Goal: Task Accomplishment & Management: Use online tool/utility

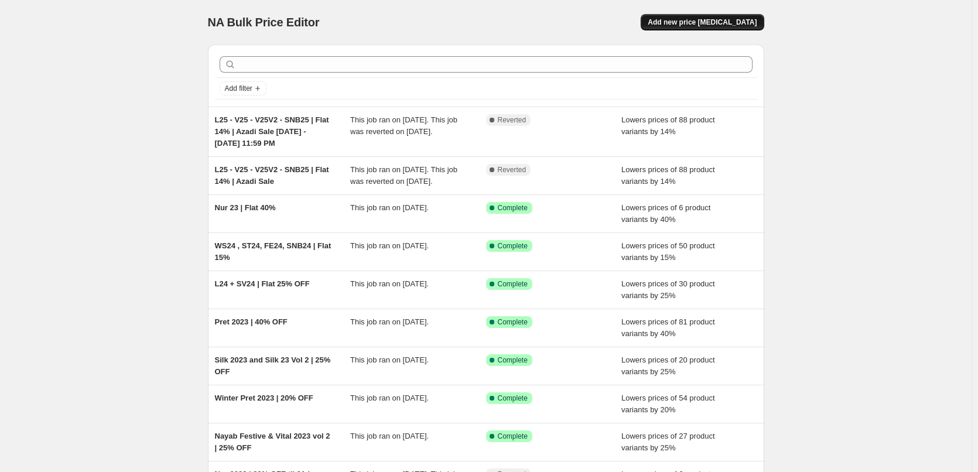
click at [744, 23] on span "Add new price [MEDICAL_DATA]" at bounding box center [702, 22] width 109 height 9
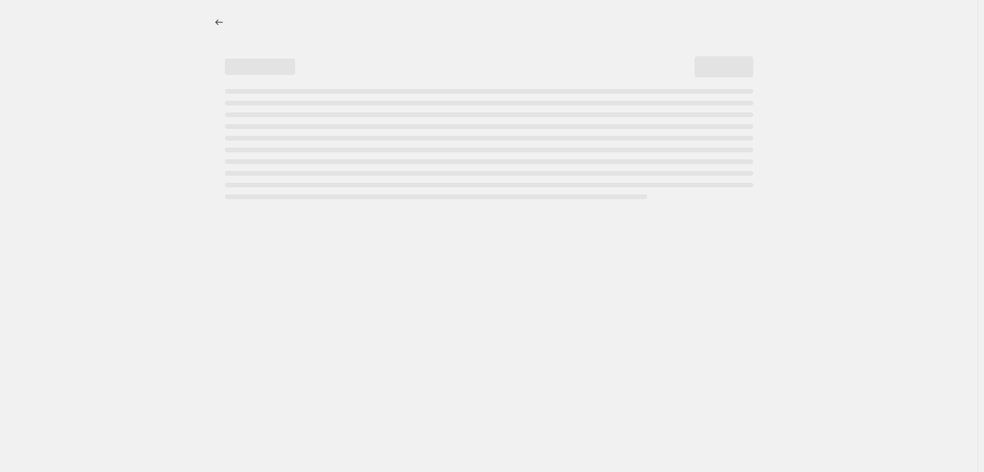
select select "percentage"
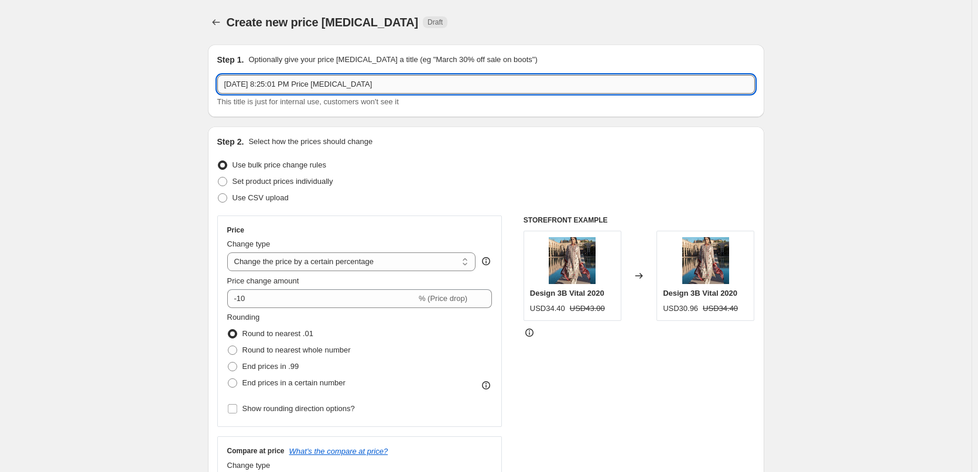
click at [439, 75] on input "[DATE] 8:25:01 PM Price [MEDICAL_DATA]" at bounding box center [486, 84] width 538 height 19
paste input "VT25 , VT25V2 - SNB25 | Flat 15%"
type input "VT25 , VT25V2 - SNB25 | Flat 15%"
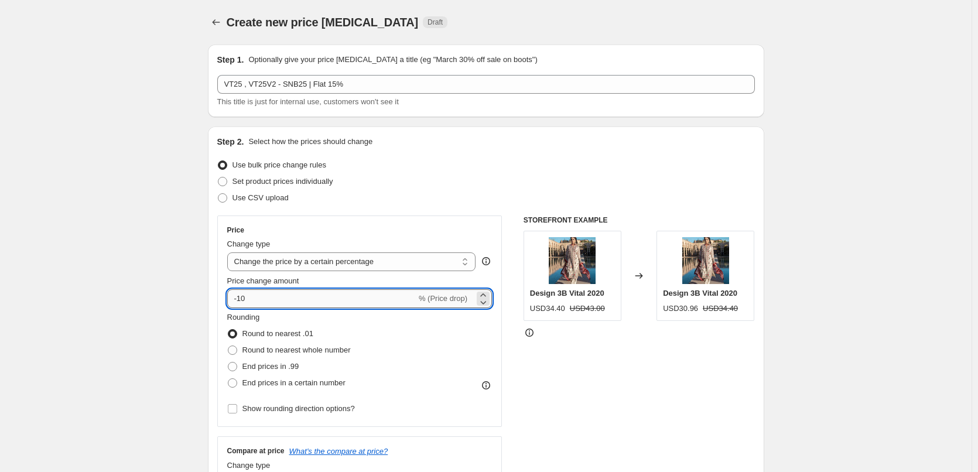
click at [245, 298] on input "-10" at bounding box center [321, 298] width 189 height 19
type input "-15"
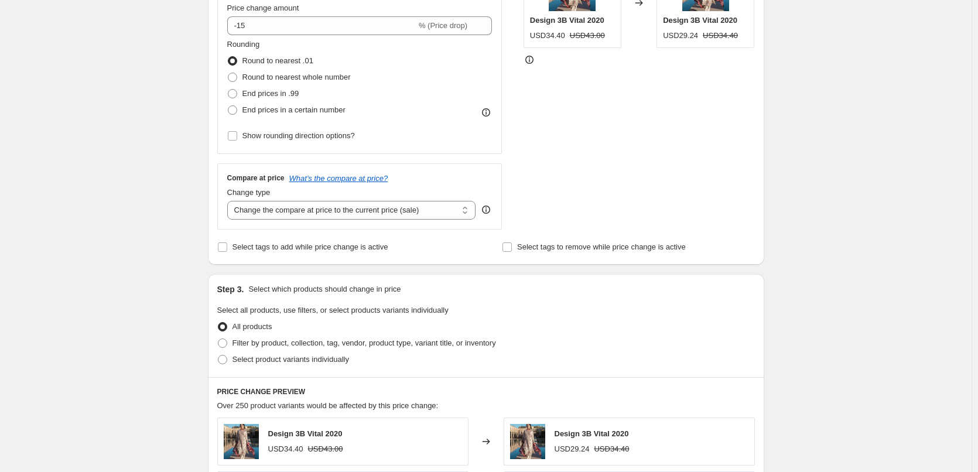
scroll to position [293, 0]
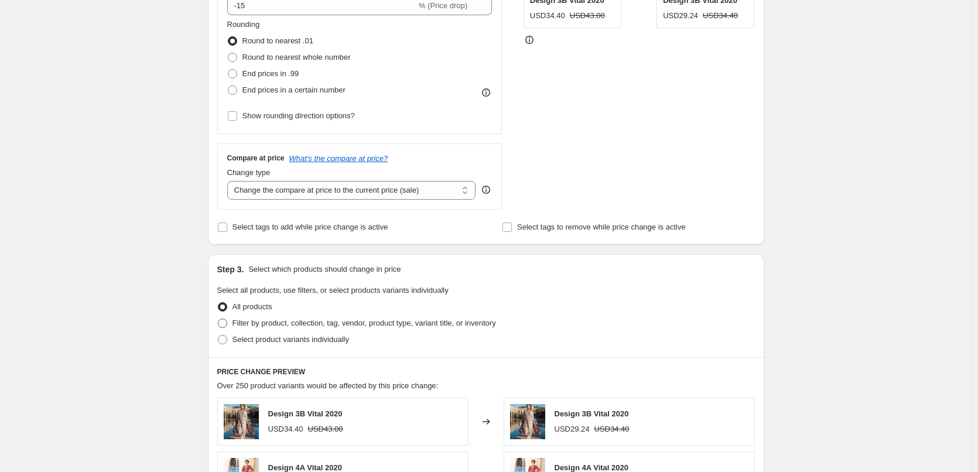
click at [253, 322] on span "Filter by product, collection, tag, vendor, product type, variant title, or inv…" at bounding box center [365, 323] width 264 height 9
click at [219, 319] on input "Filter by product, collection, tag, vendor, product type, variant title, or inv…" at bounding box center [218, 319] width 1 height 1
radio input "true"
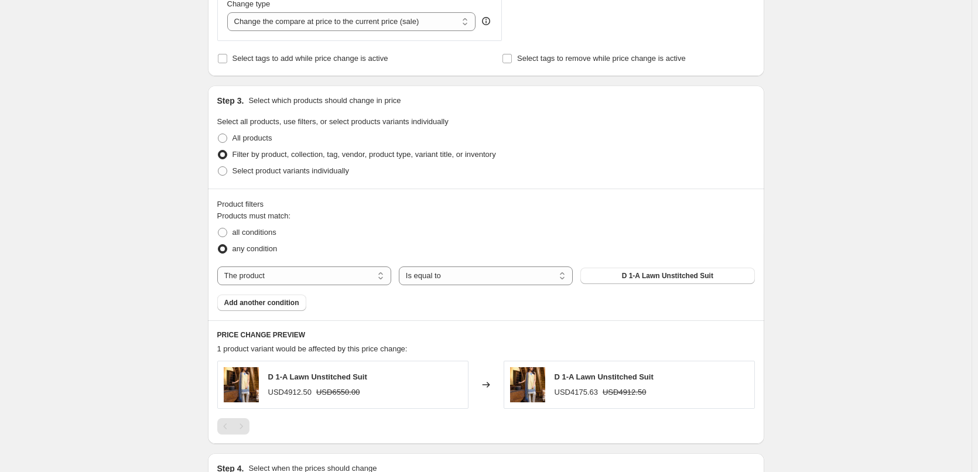
scroll to position [469, 0]
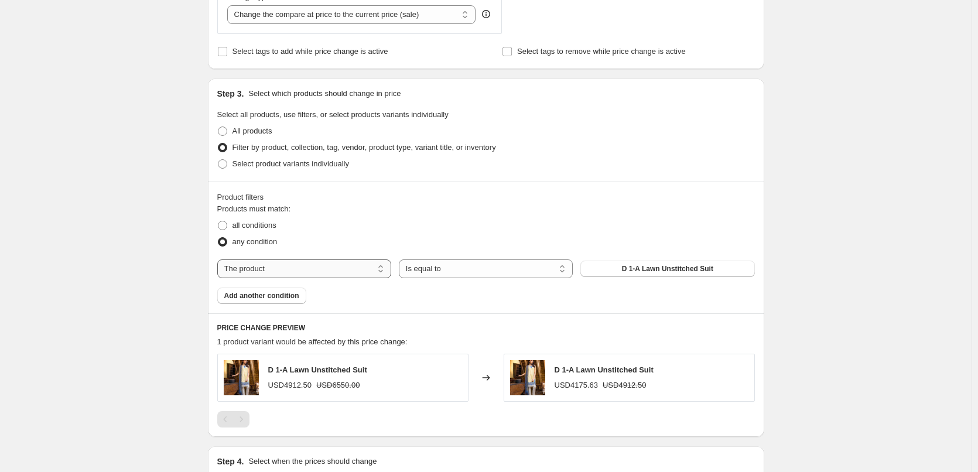
click at [313, 278] on select "The product The product's collection The product's tag The product's vendor The…" at bounding box center [304, 269] width 174 height 19
select select "collection"
click at [639, 271] on button "Home page" at bounding box center [668, 269] width 174 height 16
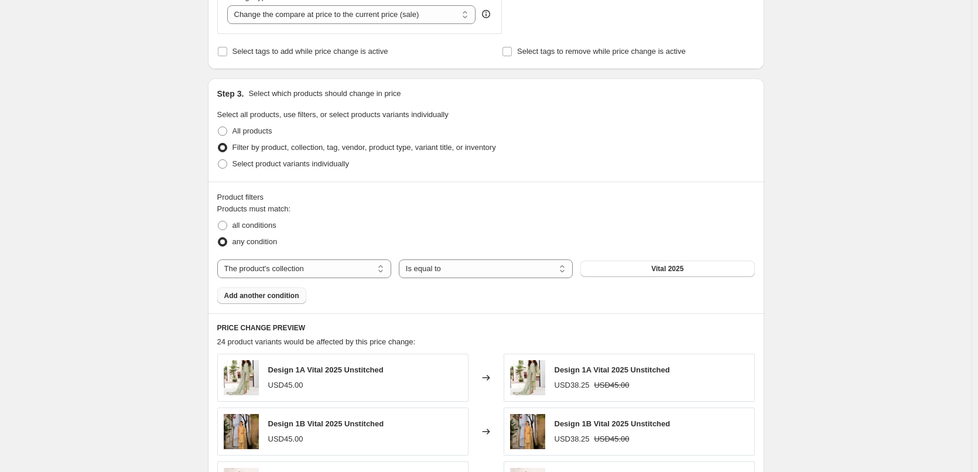
click at [280, 298] on span "Add another condition" at bounding box center [261, 295] width 75 height 9
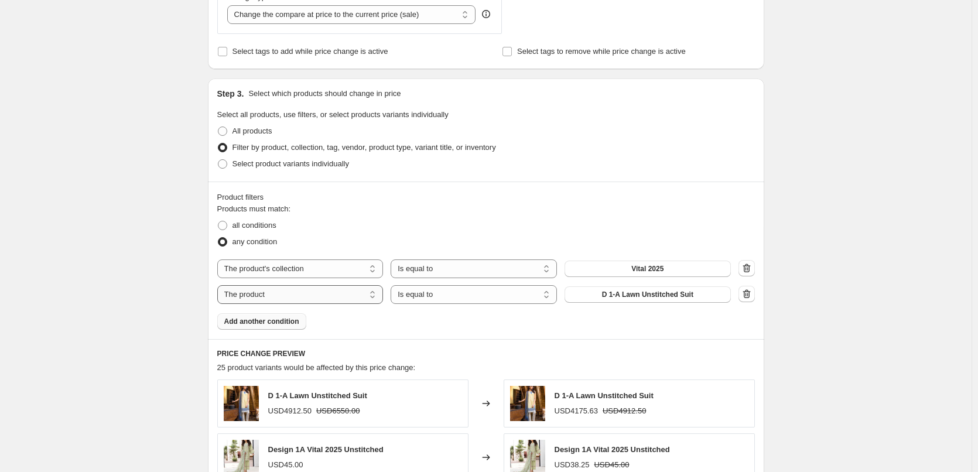
click at [294, 292] on select "The product The product's collection The product's tag The product's vendor The…" at bounding box center [300, 294] width 166 height 19
select select "collection"
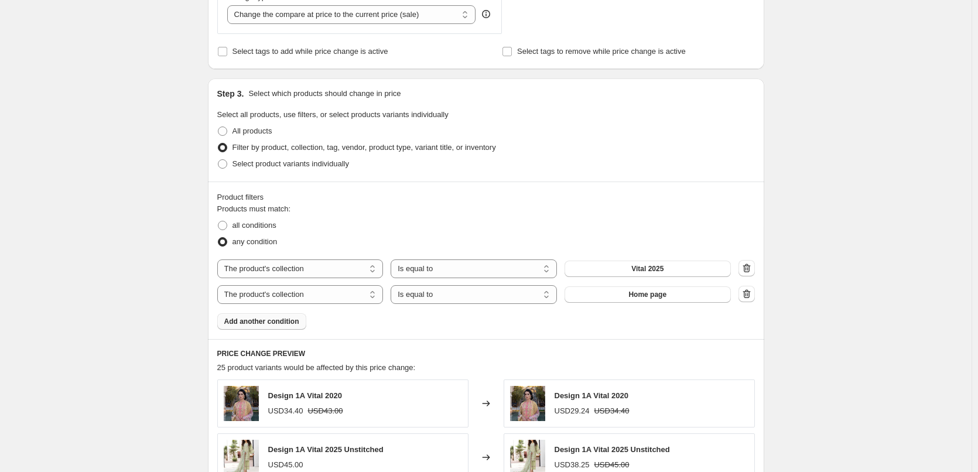
click at [644, 299] on span "Home page" at bounding box center [648, 294] width 38 height 9
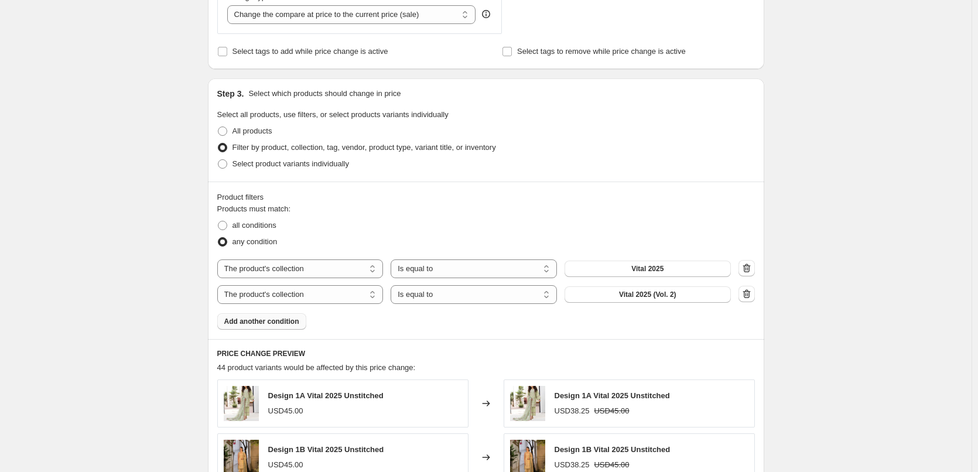
click at [281, 323] on span "Add another condition" at bounding box center [261, 321] width 75 height 9
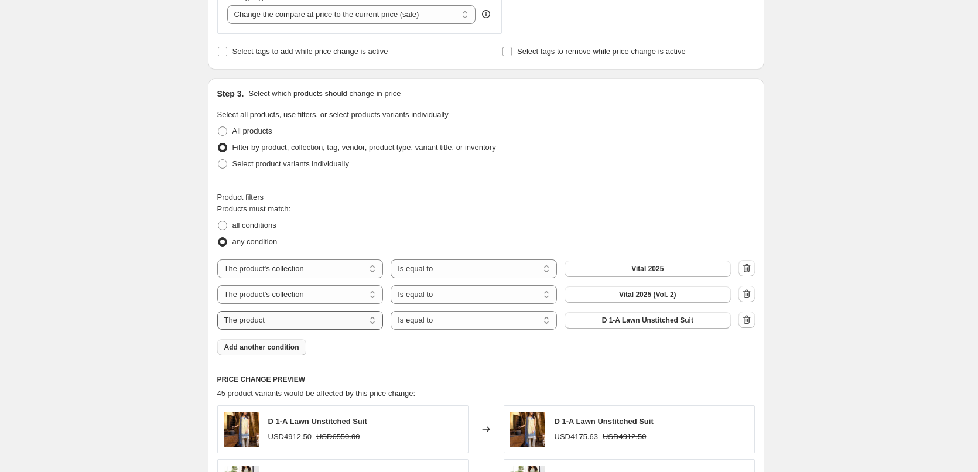
click at [292, 319] on select "The product The product's collection The product's tag The product's vendor The…" at bounding box center [300, 320] width 166 height 19
select select "collection"
click at [637, 323] on span "Home page" at bounding box center [648, 320] width 38 height 9
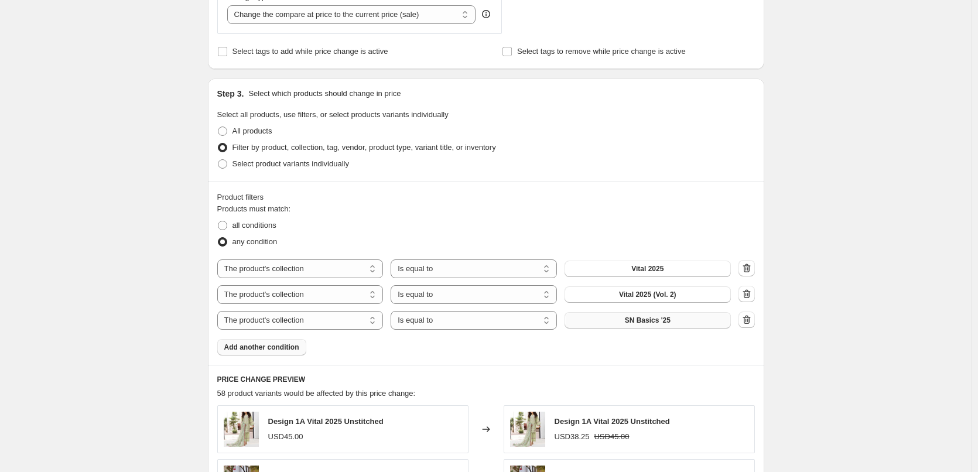
click at [826, 217] on div "Create new price [MEDICAL_DATA]. This page is ready Create new price [MEDICAL_D…" at bounding box center [486, 208] width 972 height 1354
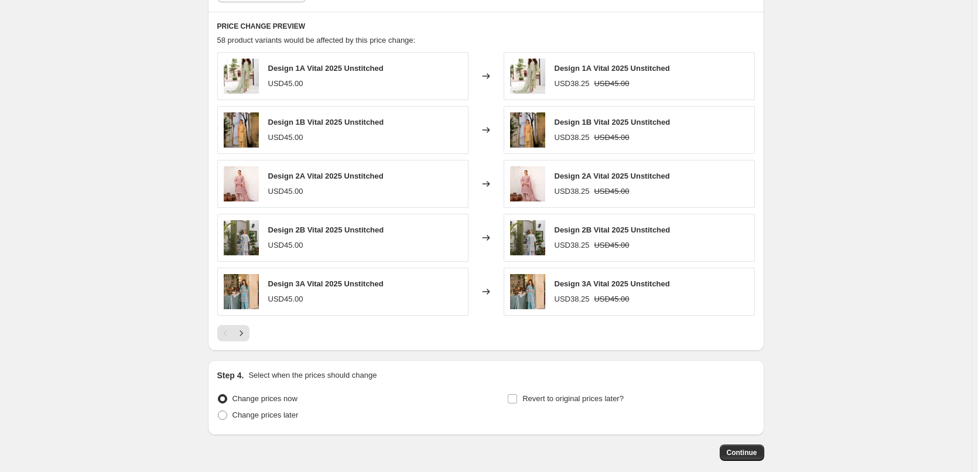
scroll to position [883, 0]
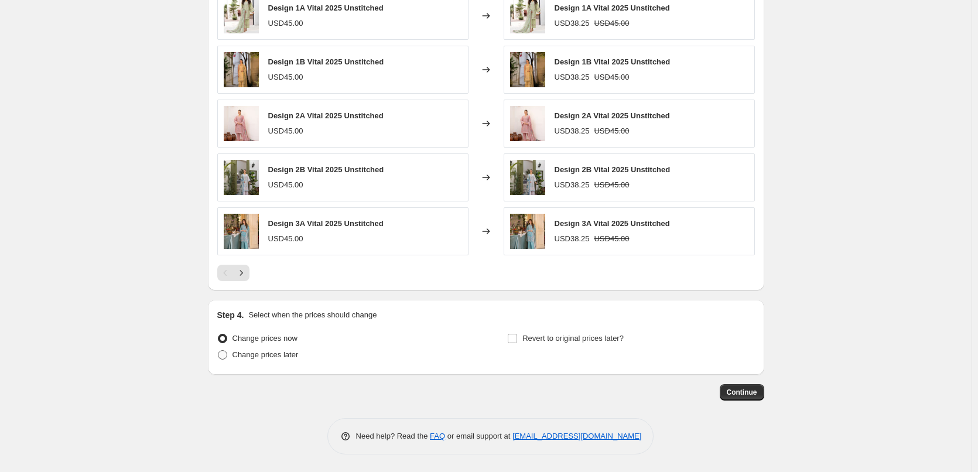
click at [281, 357] on span "Change prices later" at bounding box center [266, 354] width 66 height 9
click at [219, 351] on input "Change prices later" at bounding box center [218, 350] width 1 height 1
radio input "true"
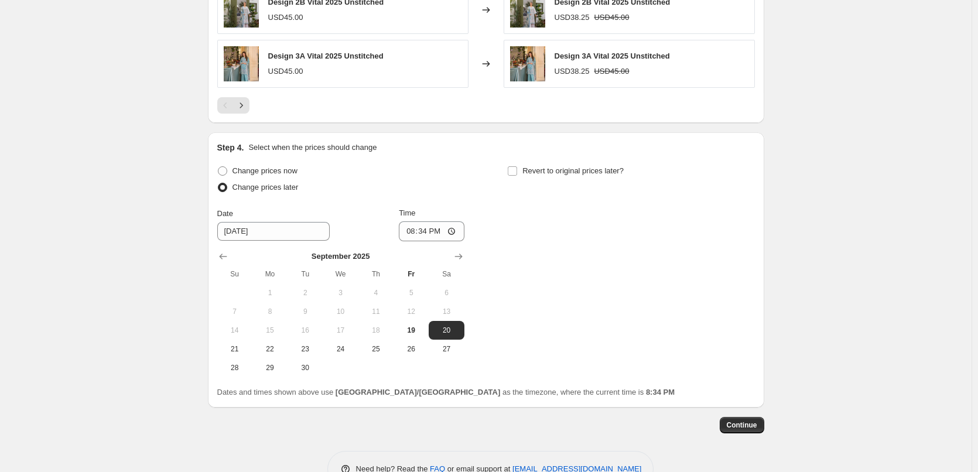
scroll to position [1059, 0]
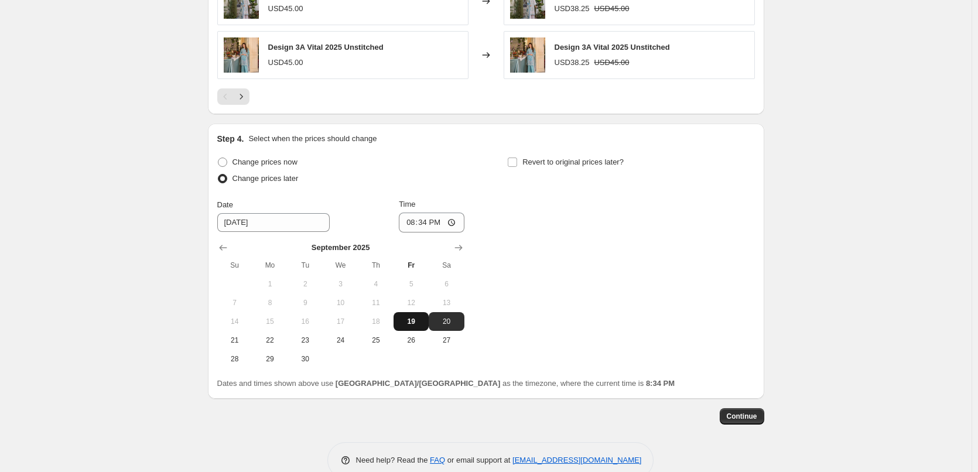
click at [421, 314] on button "19" at bounding box center [411, 321] width 35 height 19
type input "[DATE]"
click at [415, 225] on input "20:34" at bounding box center [432, 223] width 66 height 20
type input "21:57"
click at [600, 244] on div "Change prices now Change prices later Date [DATE] Time 21:57 [DATE] Su Mo Tu We…" at bounding box center [486, 261] width 538 height 214
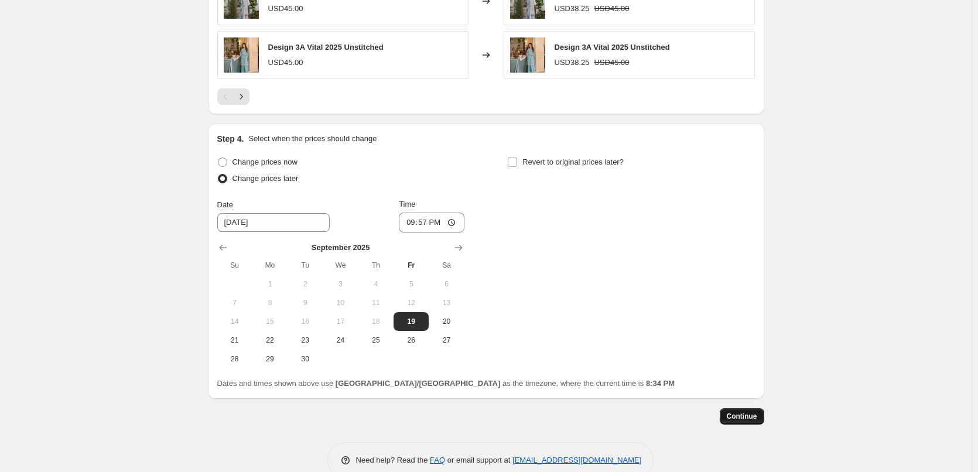
click at [747, 418] on span "Continue" at bounding box center [742, 416] width 30 height 9
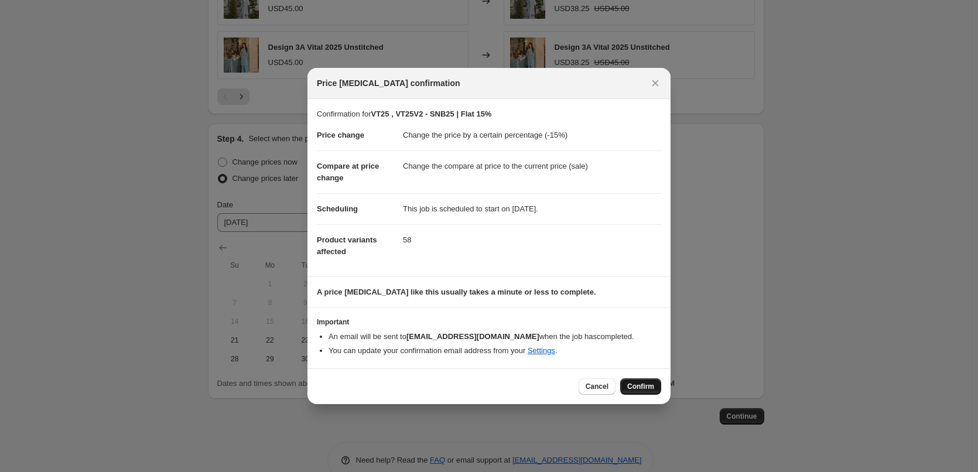
click at [647, 390] on span "Confirm" at bounding box center [640, 386] width 27 height 9
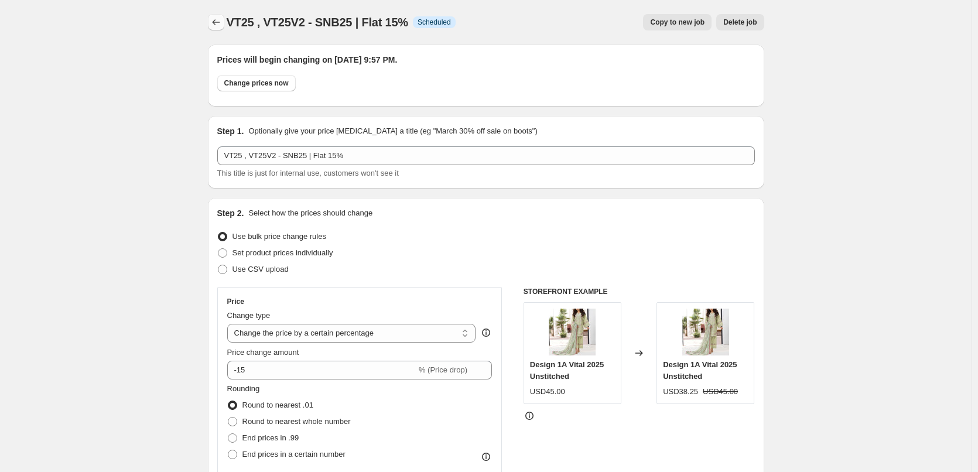
click at [222, 23] on icon "Price change jobs" at bounding box center [216, 22] width 12 height 12
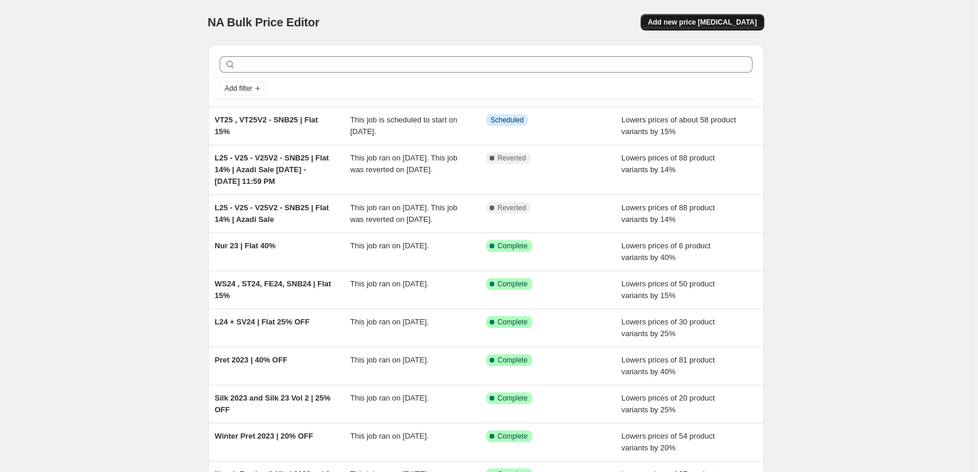
click at [698, 23] on span "Add new price [MEDICAL_DATA]" at bounding box center [702, 22] width 109 height 9
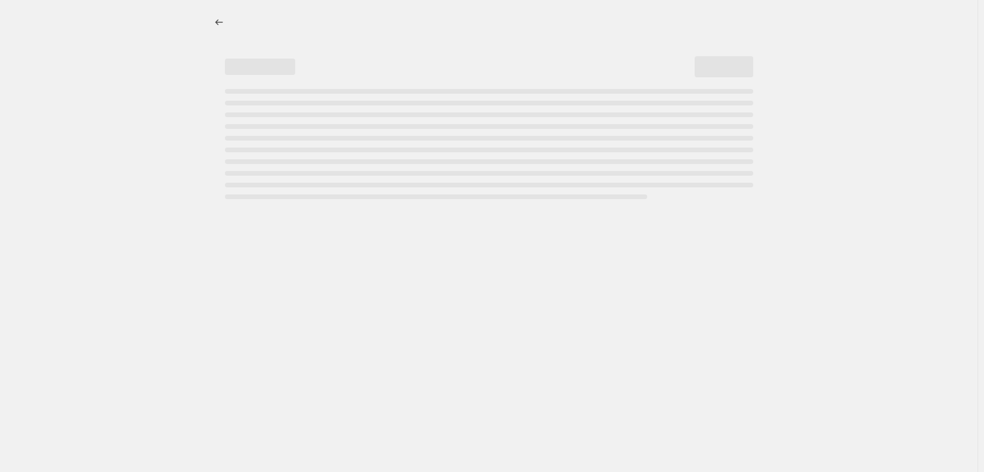
select select "percentage"
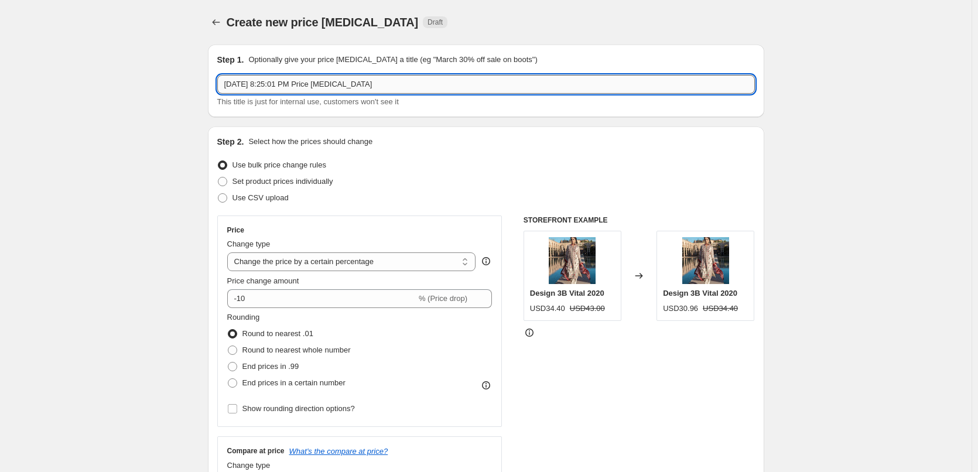
click at [550, 81] on input "[DATE] 8:25:01 PM Price [MEDICAL_DATA]" at bounding box center [486, 84] width 538 height 19
paste input "L25 - FE24 | Flat 20%"
type input "L25 - FE24 | Flat 20%"
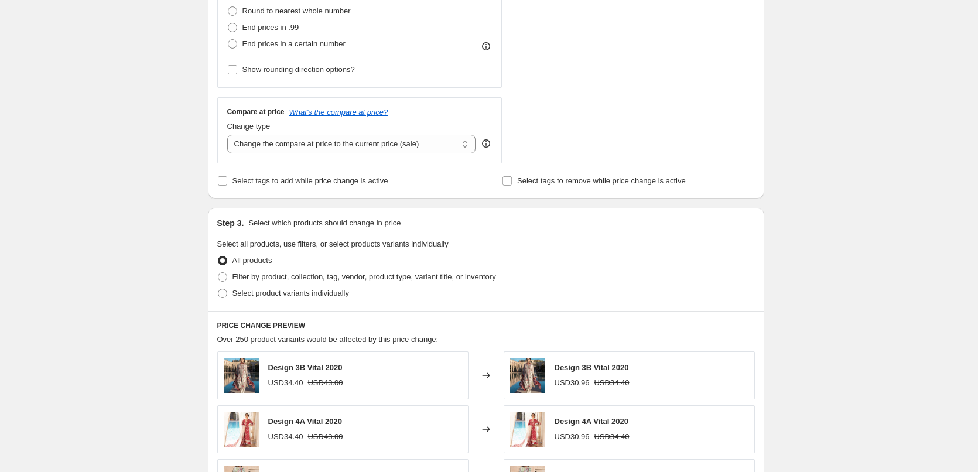
scroll to position [410, 0]
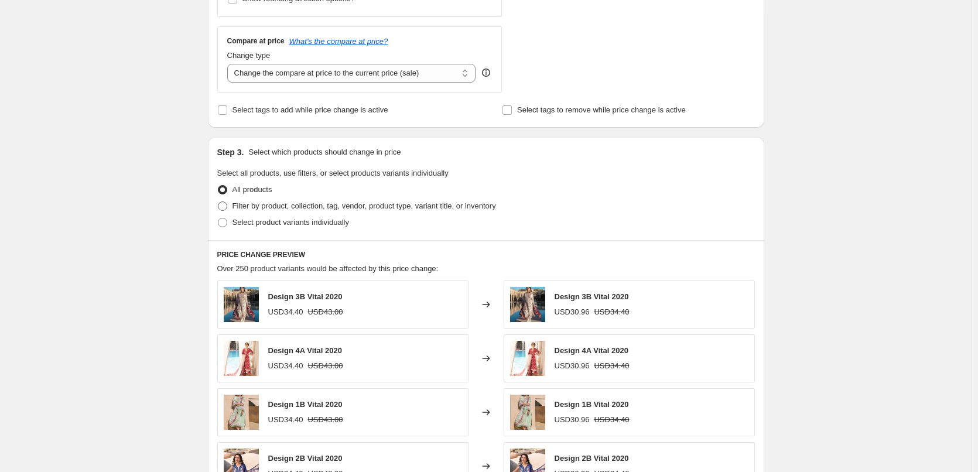
click at [316, 206] on span "Filter by product, collection, tag, vendor, product type, variant title, or inv…" at bounding box center [365, 206] width 264 height 9
click at [219, 202] on input "Filter by product, collection, tag, vendor, product type, variant title, or inv…" at bounding box center [218, 202] width 1 height 1
radio input "true"
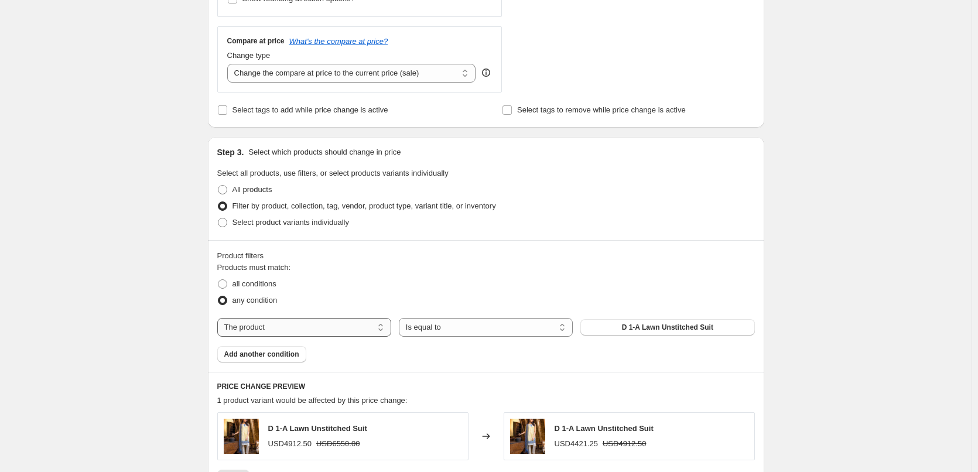
click at [293, 330] on select "The product The product's collection The product's tag The product's vendor The…" at bounding box center [304, 327] width 174 height 19
select select "collection"
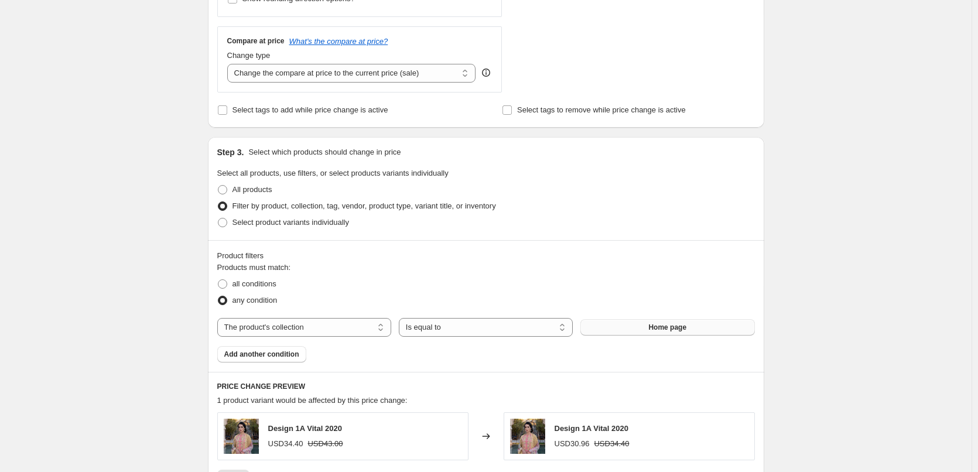
click at [656, 332] on span "Home page" at bounding box center [668, 327] width 38 height 9
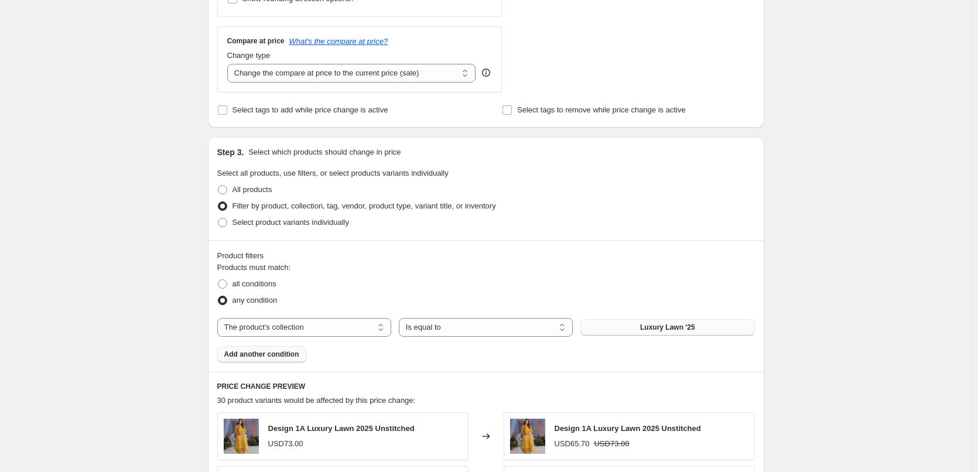
click at [286, 352] on span "Add another condition" at bounding box center [261, 354] width 75 height 9
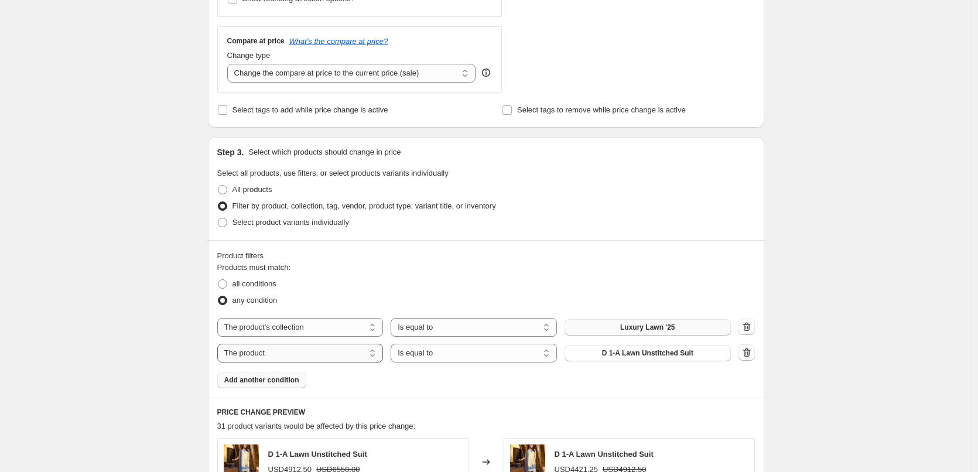
click at [323, 350] on select "The product The product's collection The product's tag The product's vendor The…" at bounding box center [300, 353] width 166 height 19
select select "collection"
click at [636, 352] on span "Home page" at bounding box center [648, 353] width 38 height 9
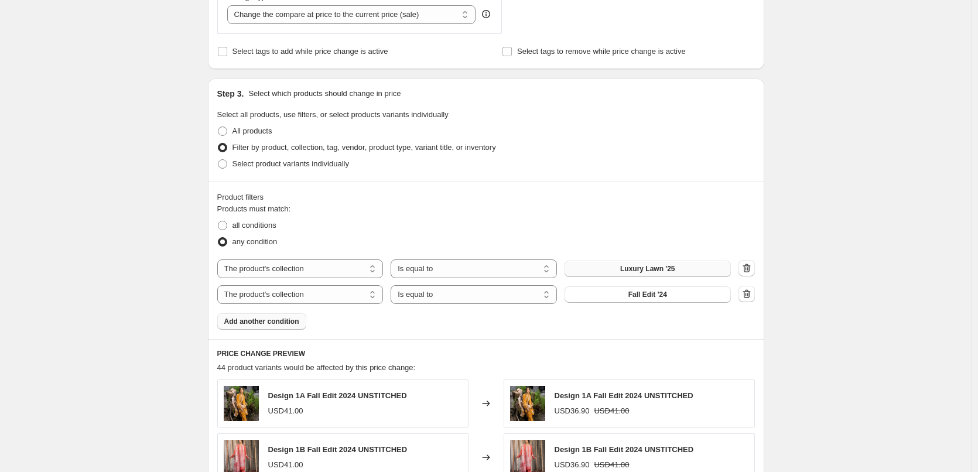
scroll to position [857, 0]
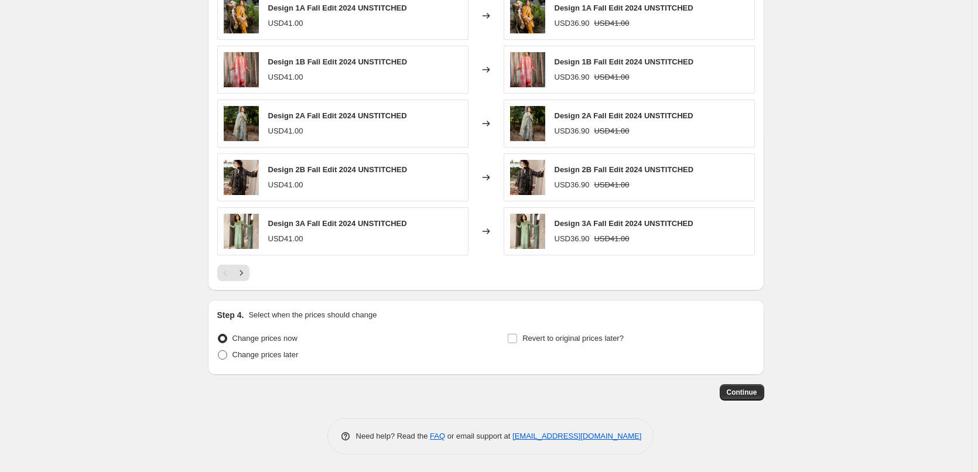
click at [276, 357] on span "Change prices later" at bounding box center [266, 354] width 66 height 9
click at [219, 351] on input "Change prices later" at bounding box center [218, 350] width 1 height 1
radio input "true"
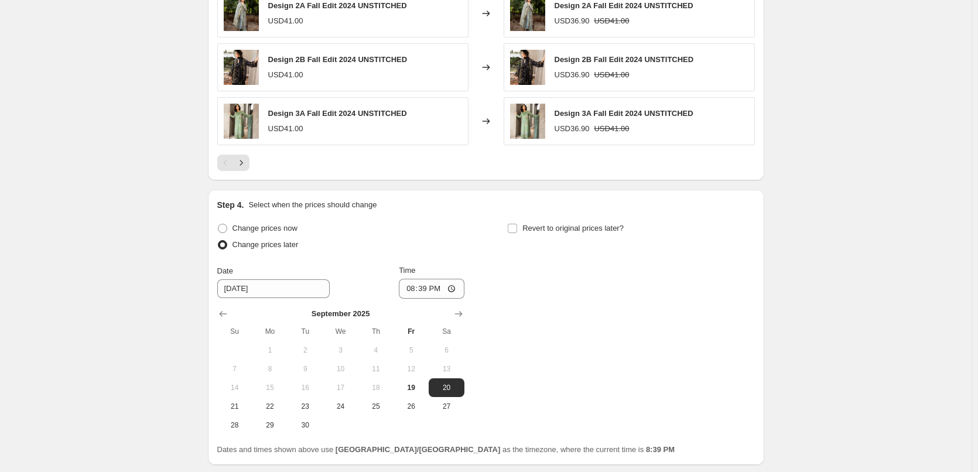
scroll to position [1057, 0]
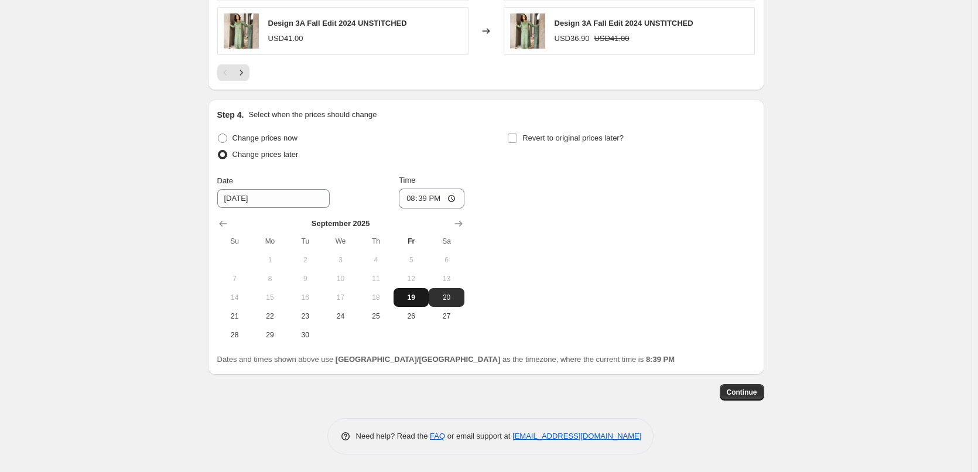
click at [418, 304] on button "19" at bounding box center [411, 297] width 35 height 19
type input "[DATE]"
click at [412, 195] on input "20:39" at bounding box center [432, 199] width 66 height 20
type input "21:58"
click at [414, 299] on span "19" at bounding box center [411, 297] width 26 height 9
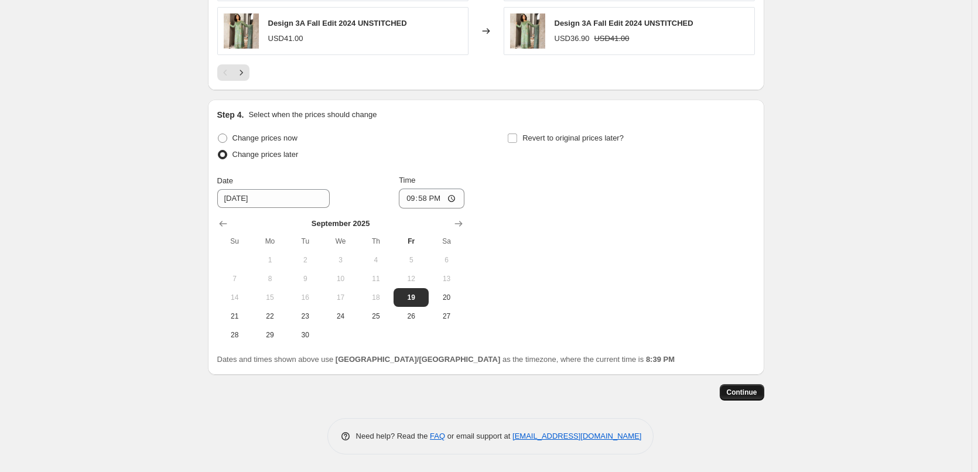
click at [753, 388] on span "Continue" at bounding box center [742, 392] width 30 height 9
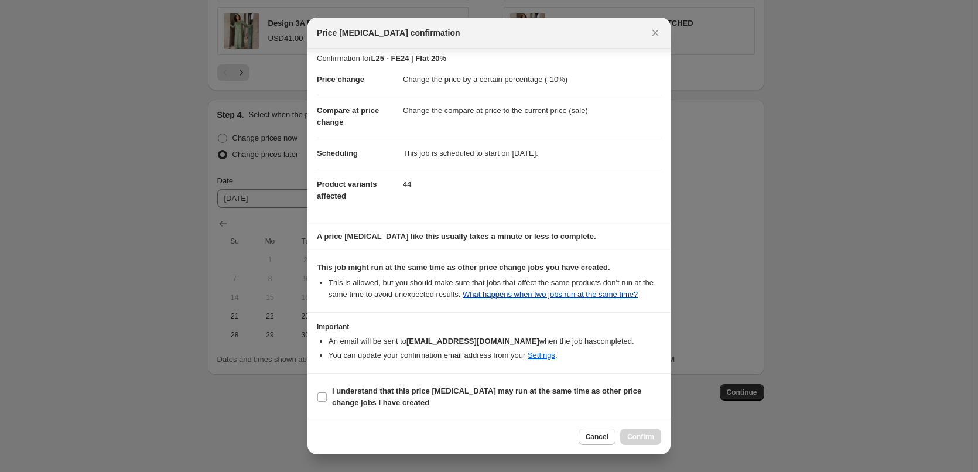
scroll to position [7, 0]
click at [349, 397] on b "I understand that this price [MEDICAL_DATA] may run at the same time as other p…" at bounding box center [486, 395] width 309 height 21
click at [327, 397] on input "I understand that this price [MEDICAL_DATA] may run at the same time as other p…" at bounding box center [322, 395] width 9 height 9
checkbox input "true"
click at [646, 432] on button "Confirm" at bounding box center [640, 437] width 41 height 16
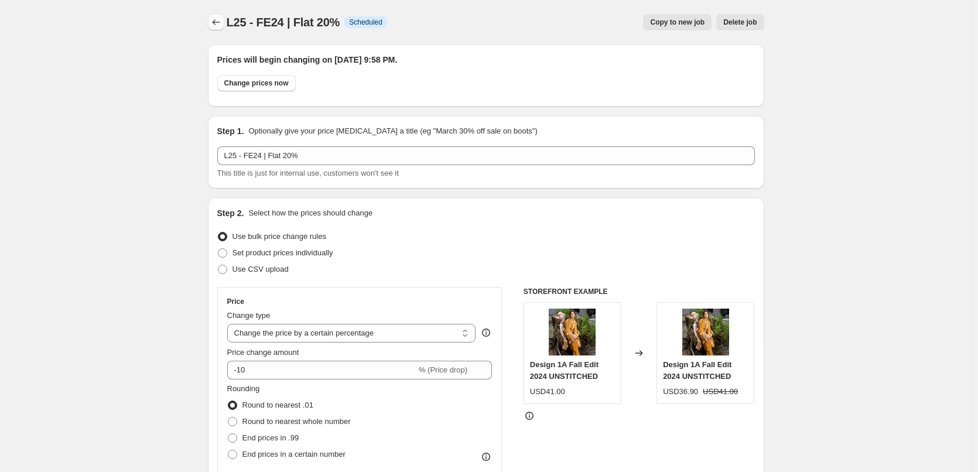
click at [220, 22] on icon "Price change jobs" at bounding box center [216, 22] width 12 height 12
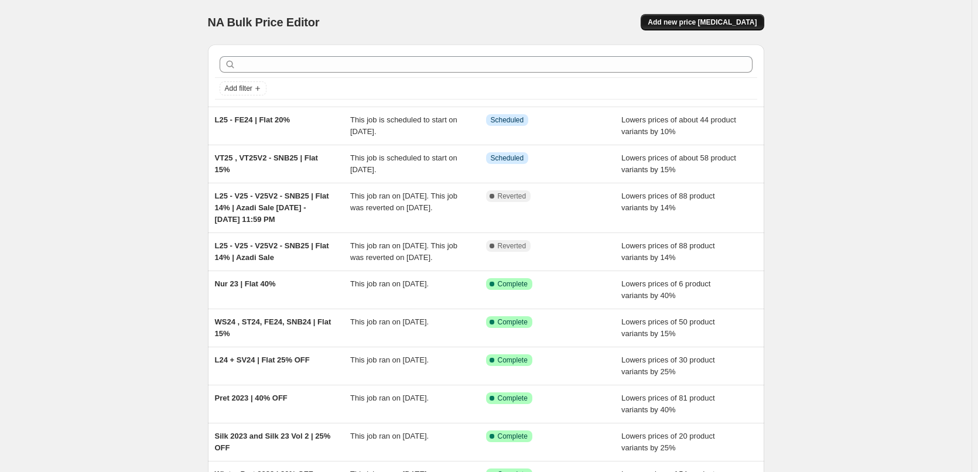
click at [736, 25] on span "Add new price [MEDICAL_DATA]" at bounding box center [702, 22] width 109 height 9
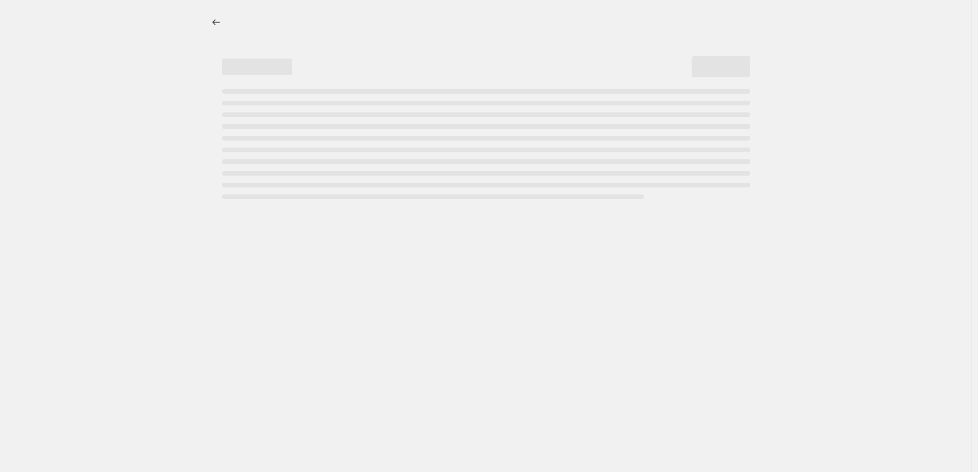
select select "percentage"
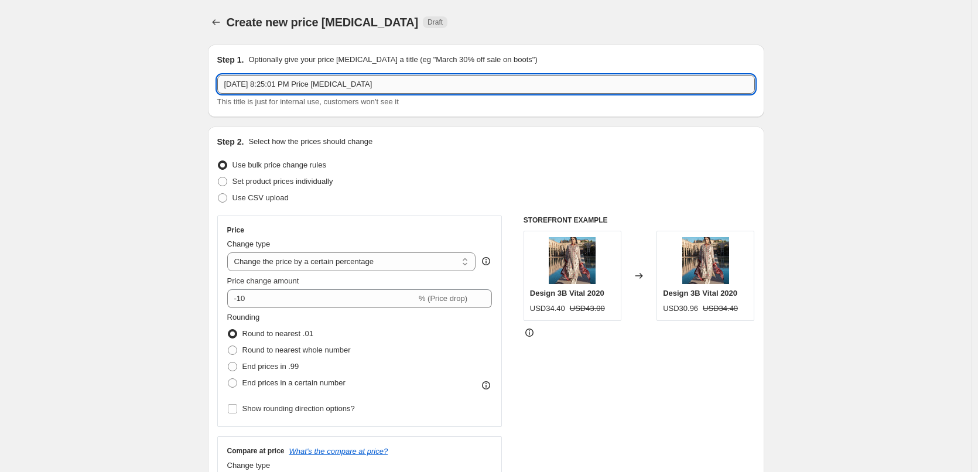
click at [421, 82] on input "[DATE] 8:25:01 PM Price [MEDICAL_DATA]" at bounding box center [486, 84] width 538 height 19
paste input "T24 | Flat 35"
type input "ST24 | Flat 35"
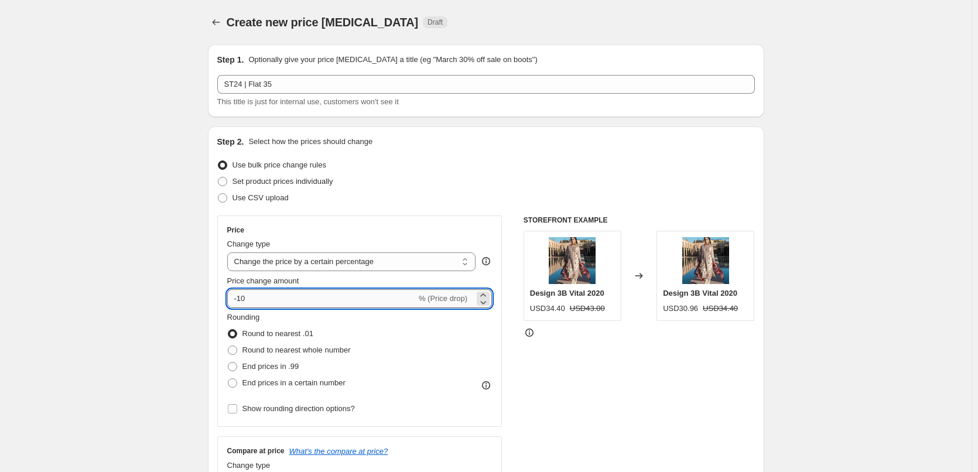
click at [247, 298] on input "-10" at bounding box center [321, 298] width 189 height 19
type input "-35"
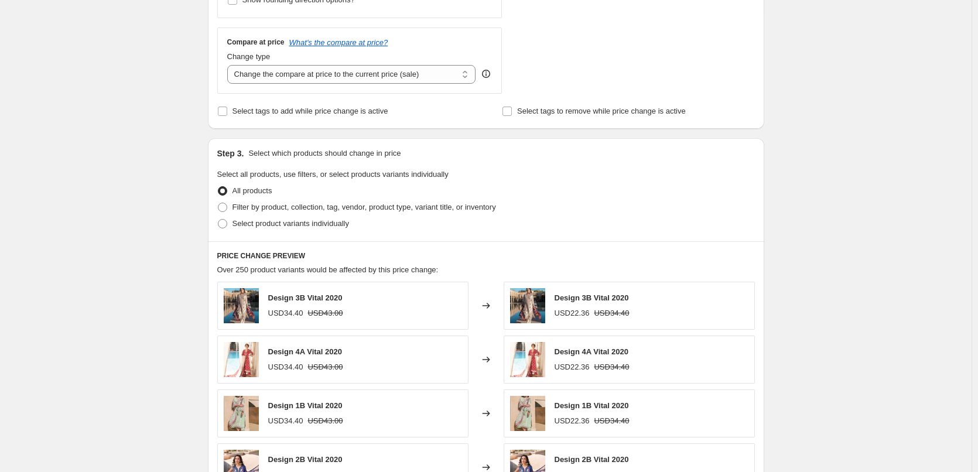
scroll to position [410, 0]
click at [321, 209] on span "Filter by product, collection, tag, vendor, product type, variant title, or inv…" at bounding box center [365, 206] width 264 height 9
click at [219, 202] on input "Filter by product, collection, tag, vendor, product type, variant title, or inv…" at bounding box center [218, 202] width 1 height 1
radio input "true"
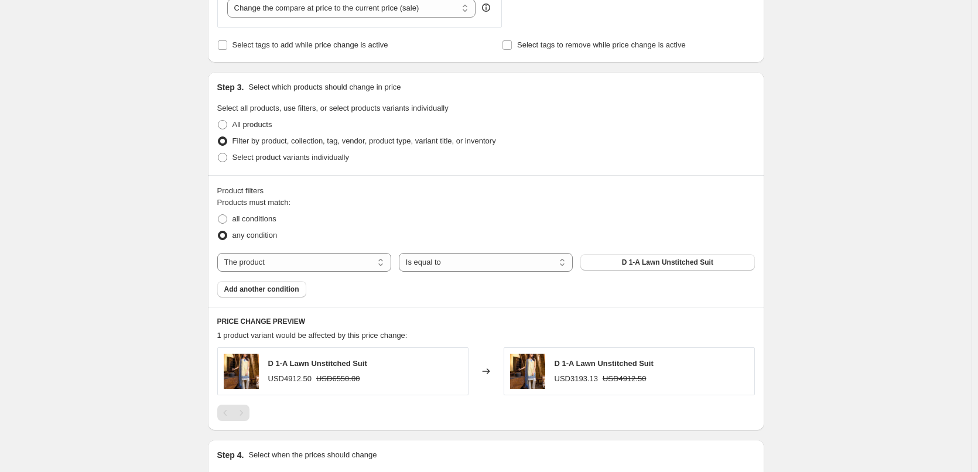
scroll to position [616, 0]
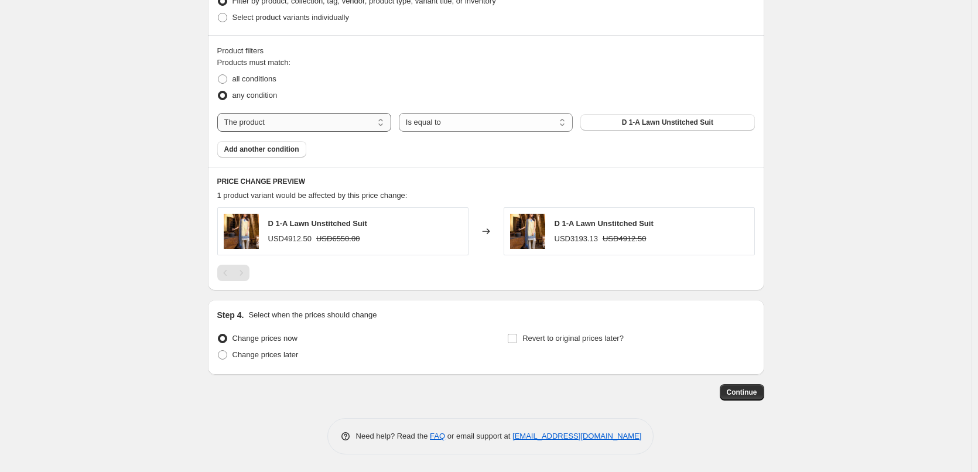
click at [290, 117] on select "The product The product's collection The product's tag The product's vendor The…" at bounding box center [304, 122] width 174 height 19
select select "collection"
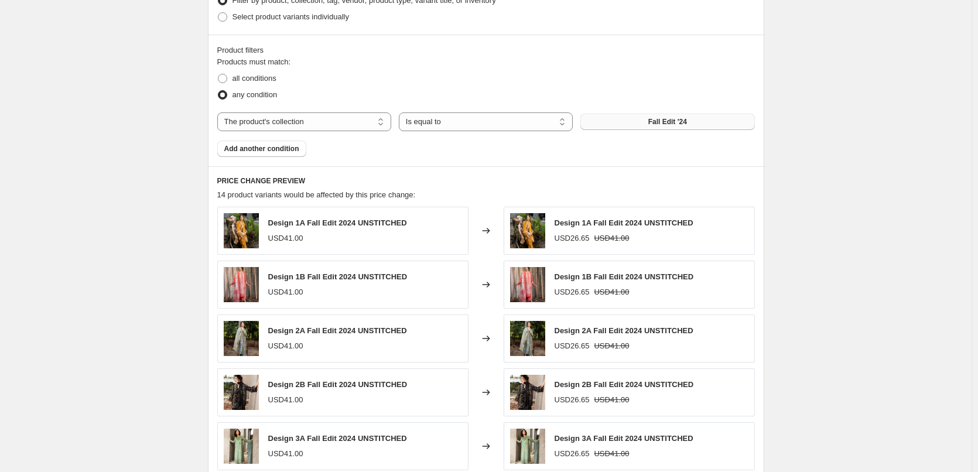
click at [655, 121] on span "Fall Edit '24" at bounding box center [668, 121] width 39 height 9
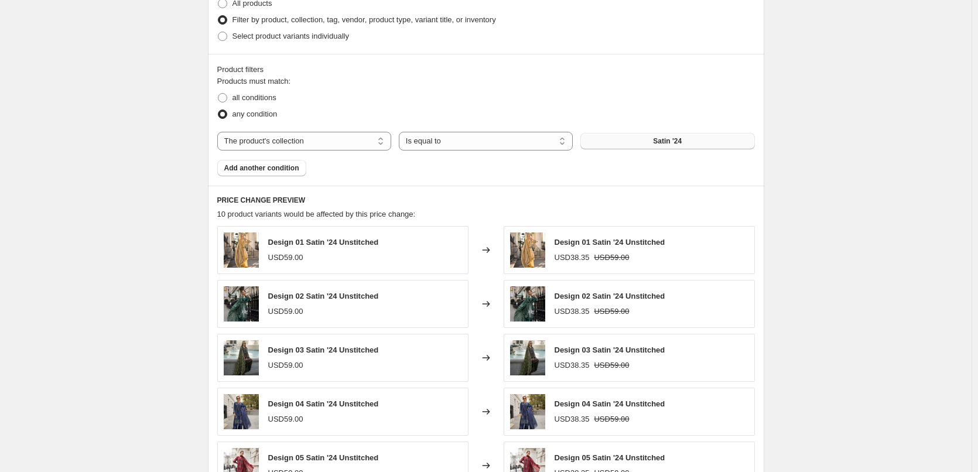
scroll to position [831, 0]
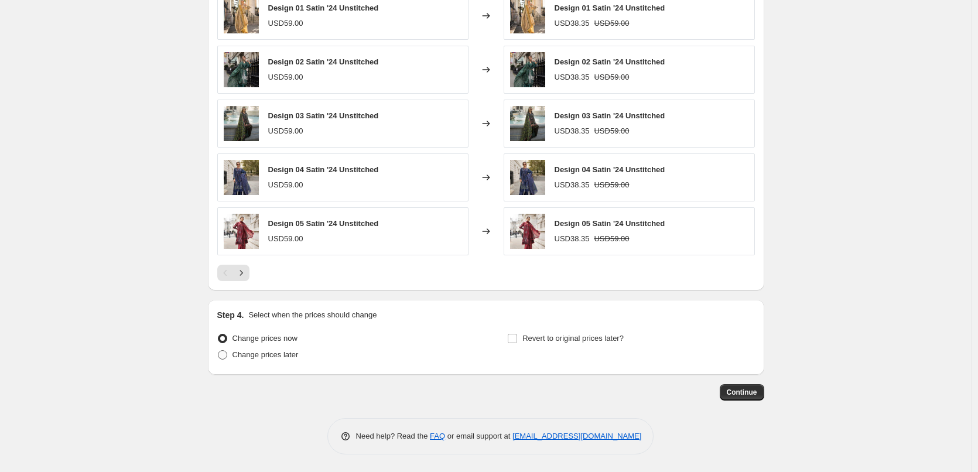
click at [285, 357] on span "Change prices later" at bounding box center [266, 354] width 66 height 9
click at [219, 351] on input "Change prices later" at bounding box center [218, 350] width 1 height 1
radio input "true"
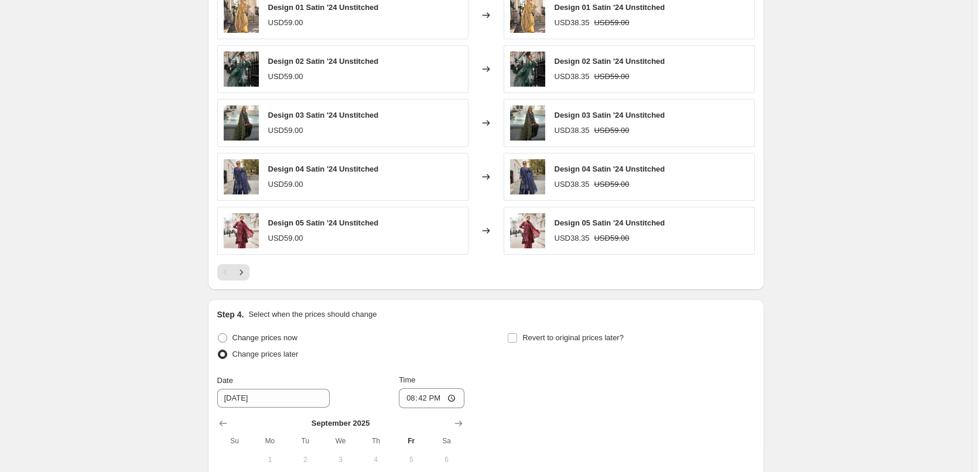
scroll to position [1007, 0]
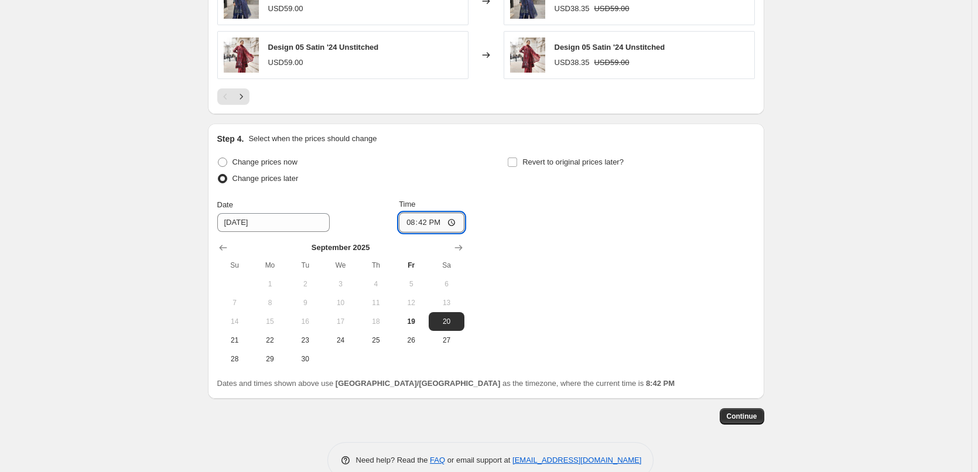
click at [410, 224] on input "20:42" at bounding box center [432, 223] width 66 height 20
type input "21:59"
click at [422, 327] on button "19" at bounding box center [411, 321] width 35 height 19
type input "[DATE]"
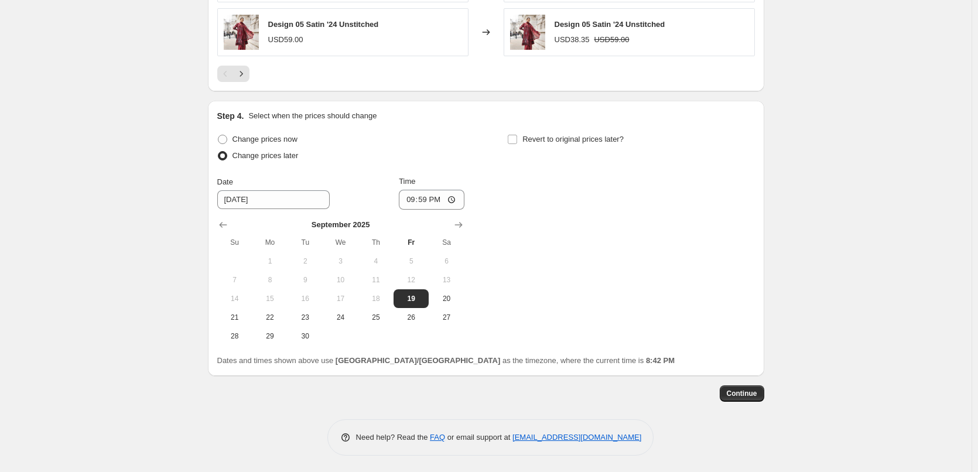
scroll to position [1032, 0]
click at [751, 393] on span "Continue" at bounding box center [742, 392] width 30 height 9
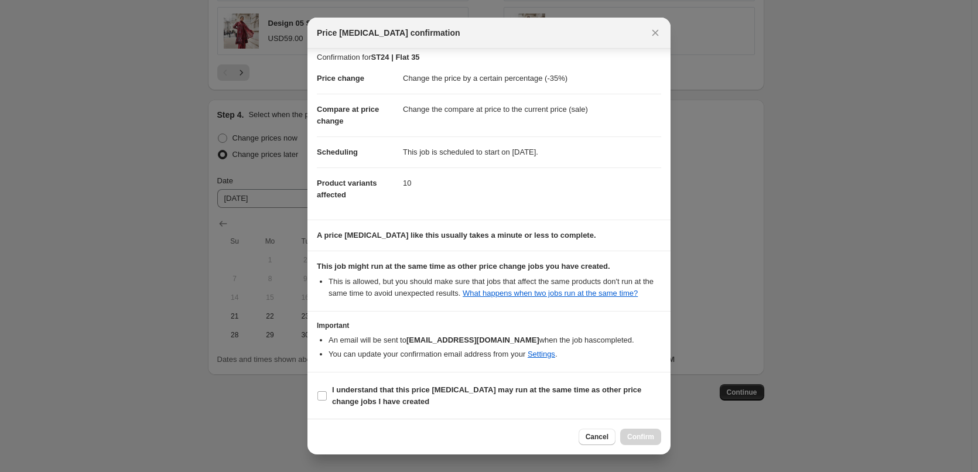
scroll to position [7, 0]
click at [354, 392] on b "I understand that this price [MEDICAL_DATA] may run at the same time as other p…" at bounding box center [486, 395] width 309 height 21
click at [327, 392] on input "I understand that this price [MEDICAL_DATA] may run at the same time as other p…" at bounding box center [322, 395] width 9 height 9
checkbox input "true"
click at [649, 435] on span "Confirm" at bounding box center [640, 436] width 27 height 9
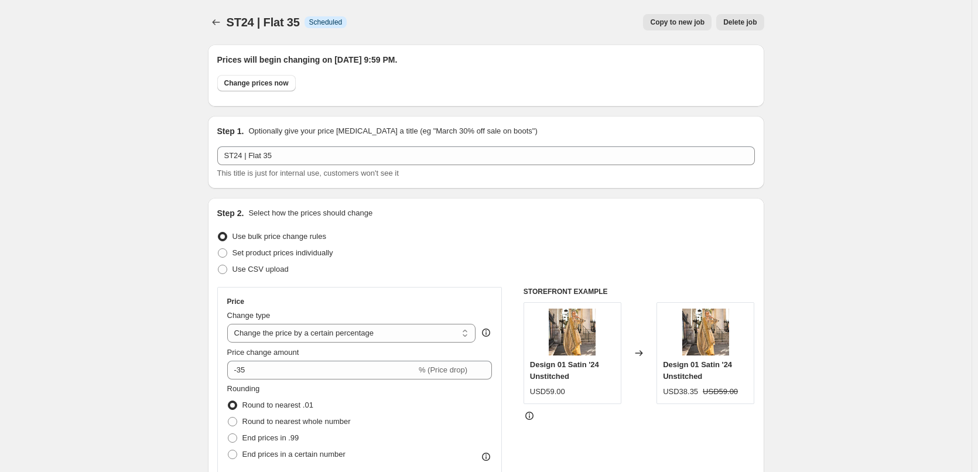
click at [220, 22] on icon "Price change jobs" at bounding box center [216, 22] width 12 height 12
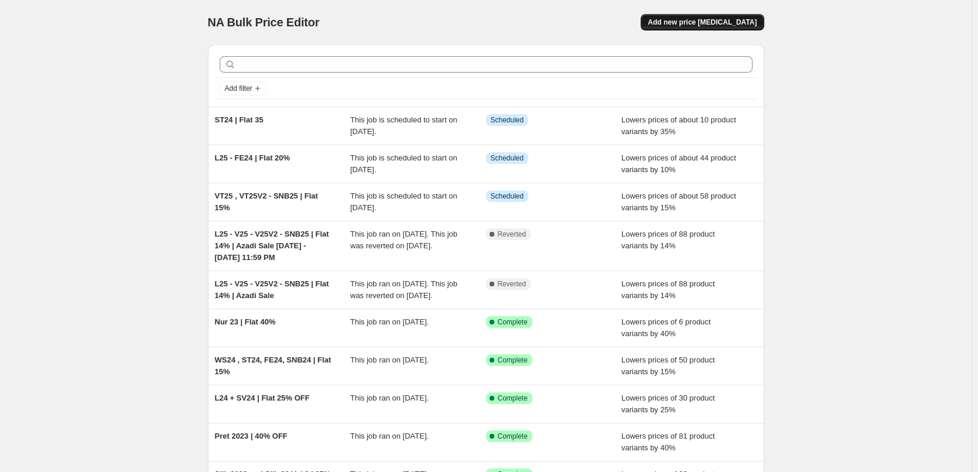
click at [712, 19] on span "Add new price [MEDICAL_DATA]" at bounding box center [702, 22] width 109 height 9
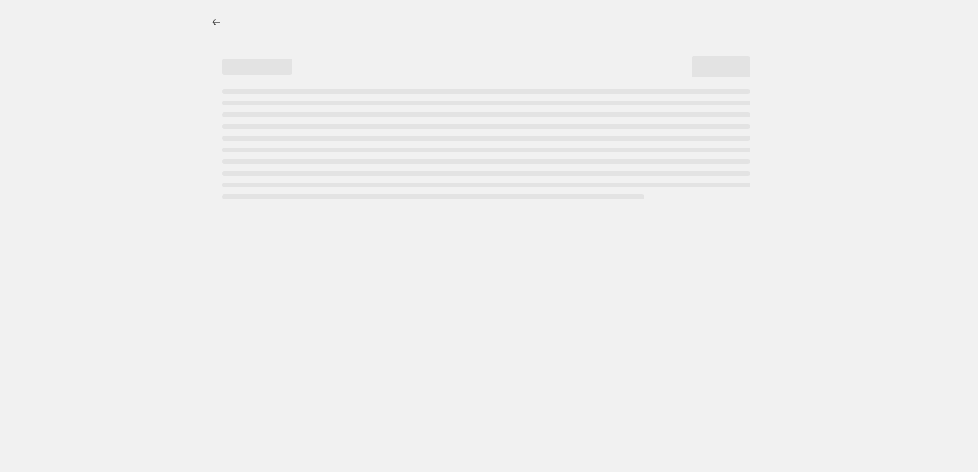
select select "percentage"
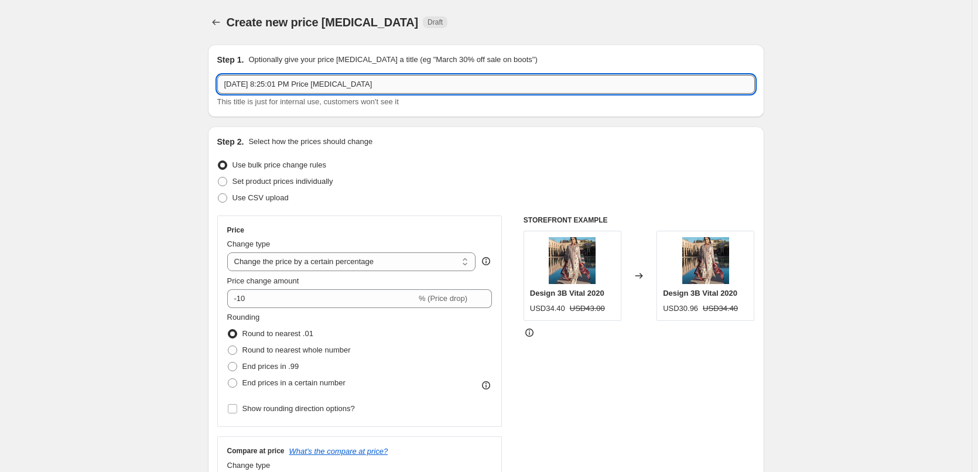
click at [403, 90] on input "[DATE] 8:25:01 PM Price [MEDICAL_DATA]" at bounding box center [486, 84] width 538 height 19
paste input "Winter Pret 24 | Flat 15"
type input "Winter Pret 24 | Flat 15"
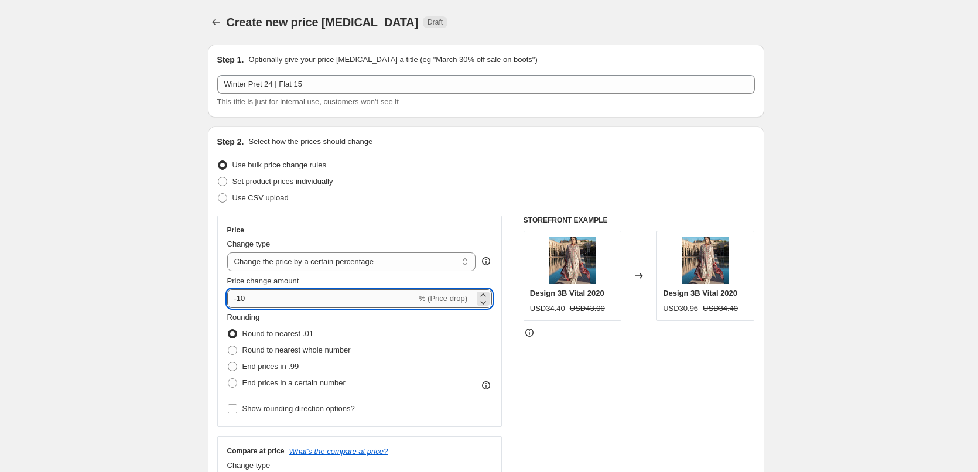
click at [279, 303] on input "-10" at bounding box center [321, 298] width 189 height 19
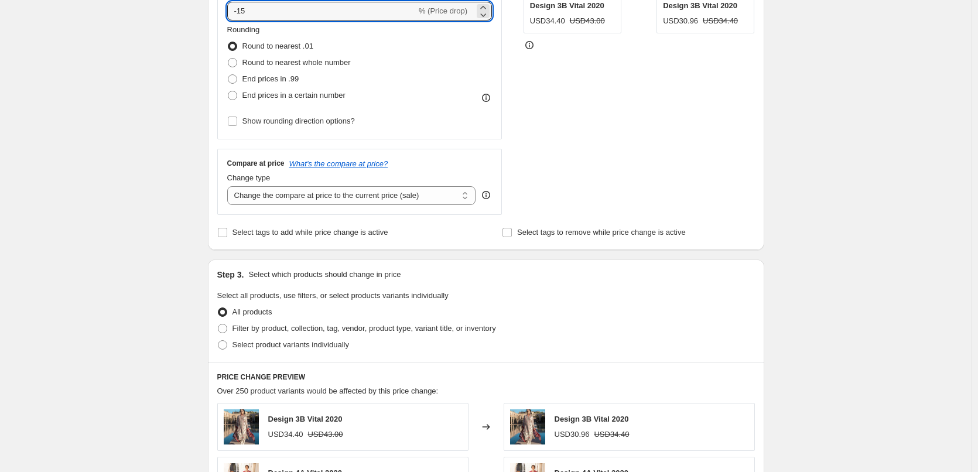
scroll to position [293, 0]
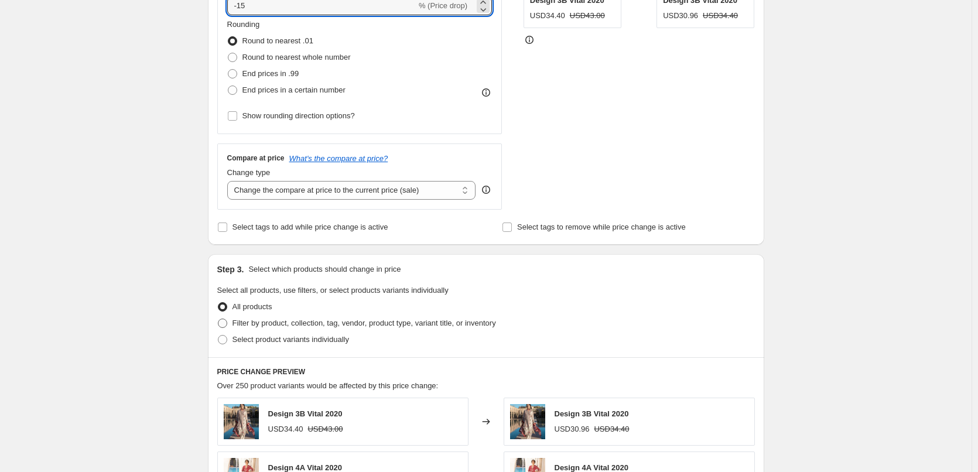
type input "-15"
click at [261, 322] on span "Filter by product, collection, tag, vendor, product type, variant title, or inv…" at bounding box center [365, 323] width 264 height 9
click at [219, 319] on input "Filter by product, collection, tag, vendor, product type, variant title, or inv…" at bounding box center [218, 319] width 1 height 1
radio input "true"
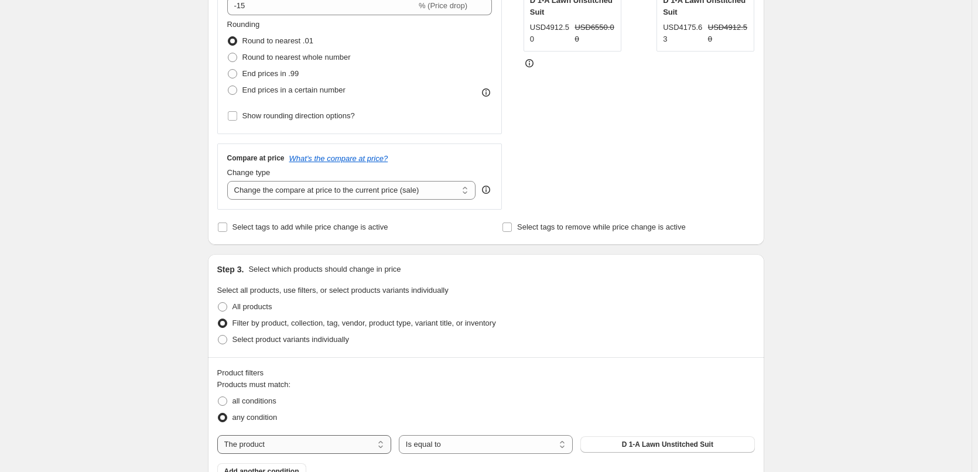
click at [284, 445] on select "The product The product's collection The product's tag The product's vendor The…" at bounding box center [304, 444] width 174 height 19
select select "collection"
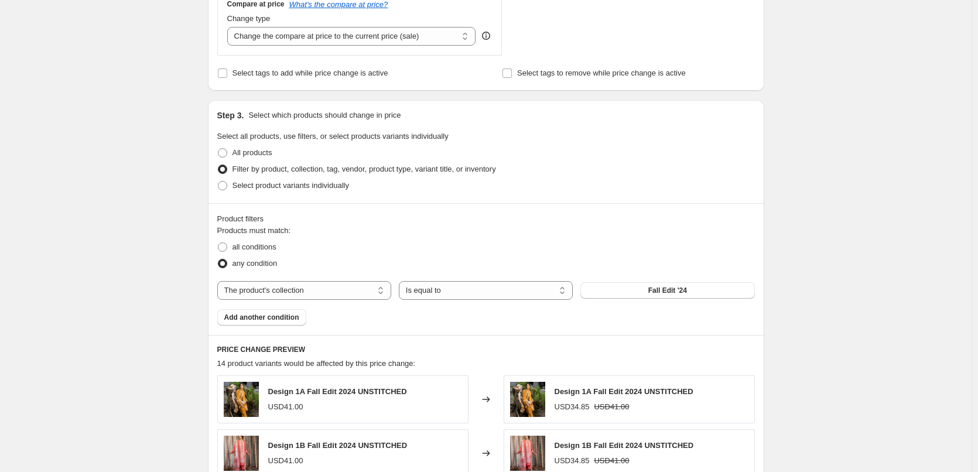
scroll to position [469, 0]
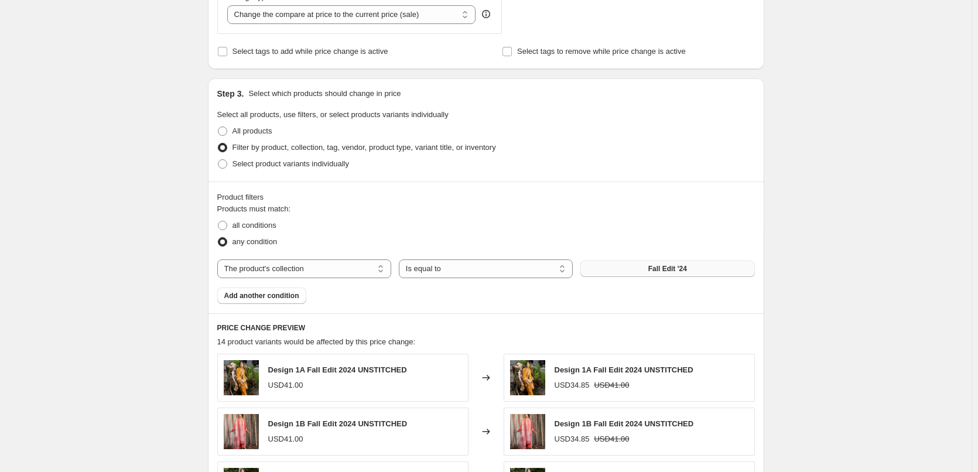
click at [631, 267] on button "Fall Edit '24" at bounding box center [668, 269] width 174 height 16
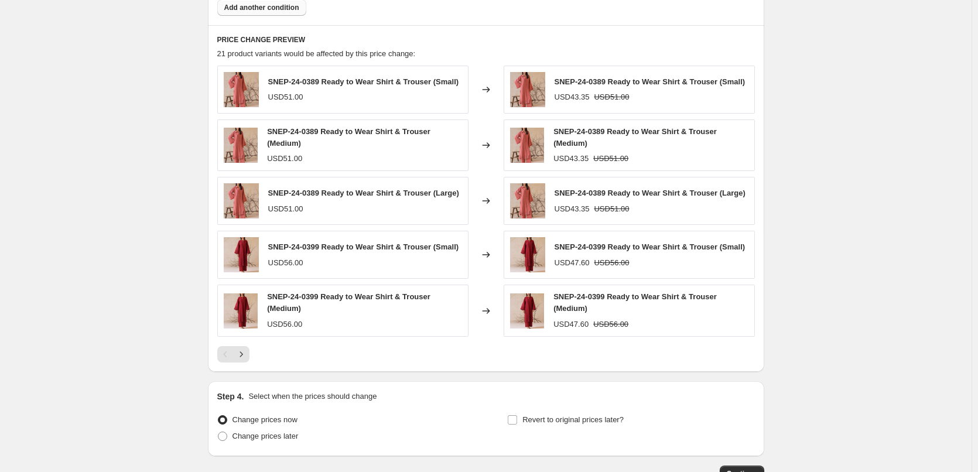
scroll to position [820, 0]
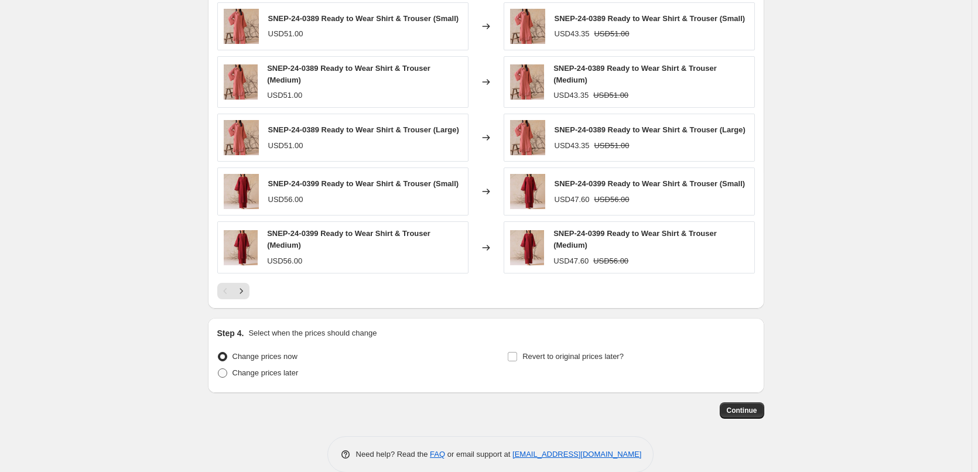
click at [269, 370] on span "Change prices later" at bounding box center [266, 372] width 66 height 9
click at [219, 369] on input "Change prices later" at bounding box center [218, 368] width 1 height 1
radio input "true"
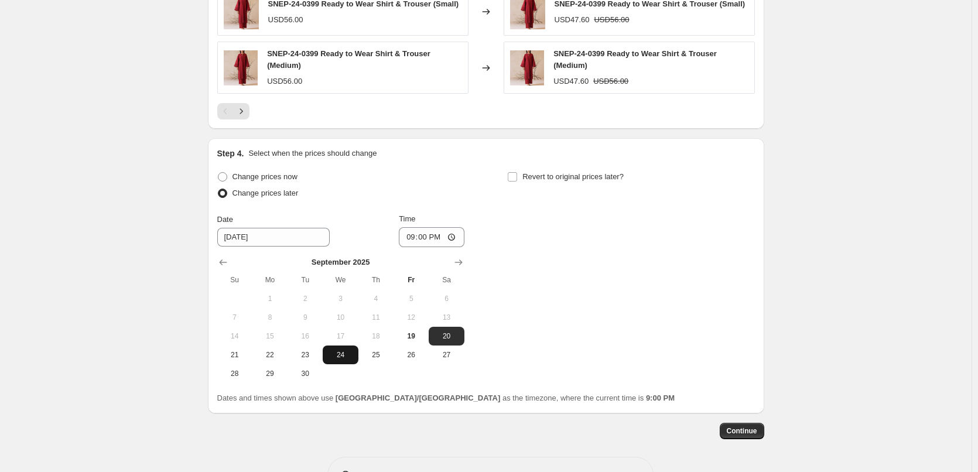
scroll to position [1039, 0]
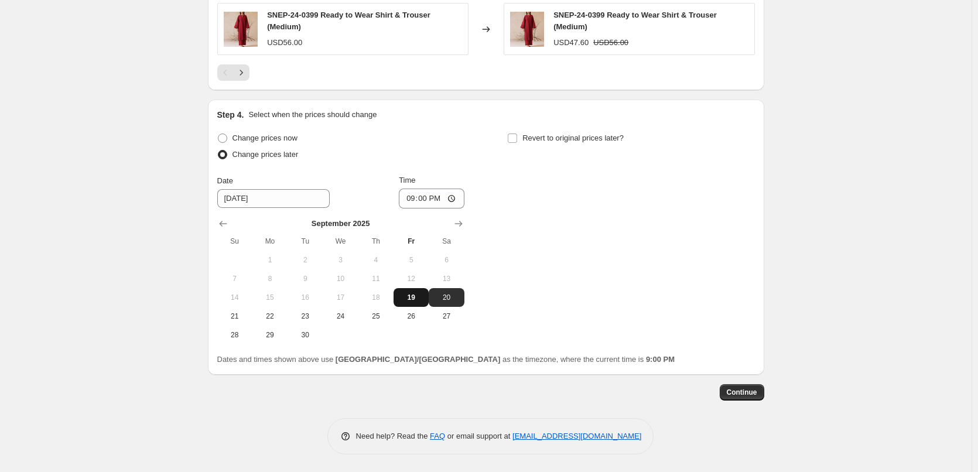
click at [417, 295] on span "19" at bounding box center [411, 297] width 26 height 9
type input "[DATE]"
click at [415, 195] on input "21:00" at bounding box center [432, 199] width 66 height 20
click at [428, 199] on input "21:00" at bounding box center [432, 199] width 66 height 20
type input "21:59"
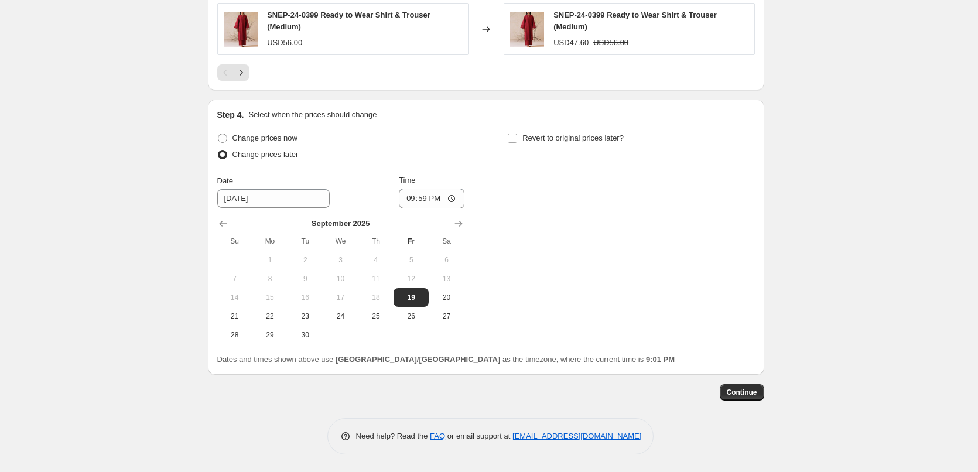
click at [604, 269] on div "Change prices now Change prices later Date [DATE] Time 21:59 [DATE] Su Mo Tu We…" at bounding box center [486, 237] width 538 height 214
click at [733, 389] on span "Continue" at bounding box center [742, 392] width 30 height 9
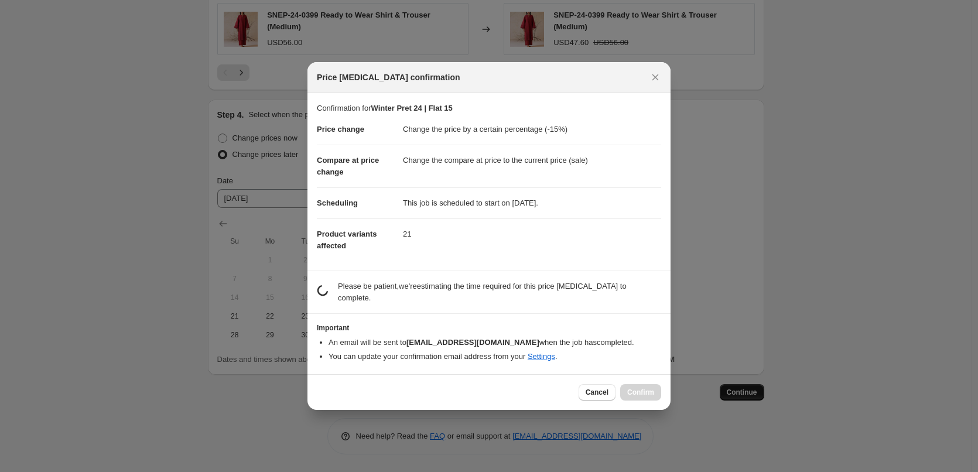
scroll to position [0, 0]
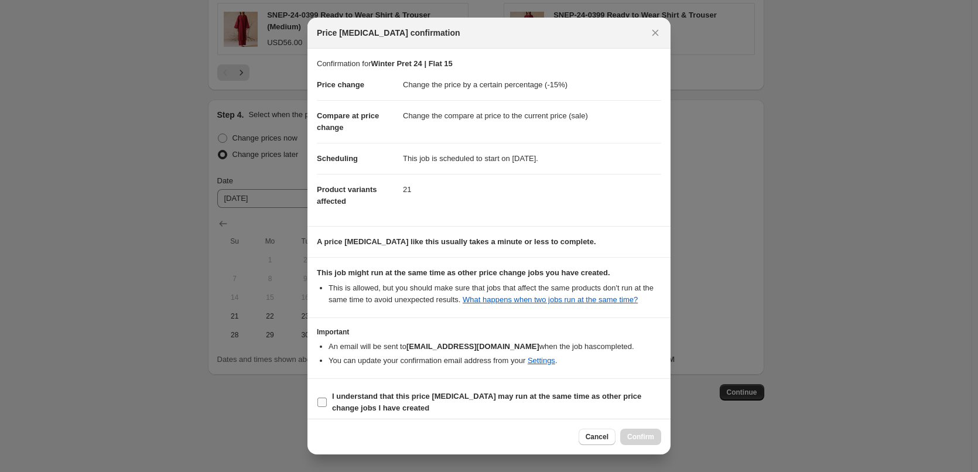
click at [376, 401] on b "I understand that this price [MEDICAL_DATA] may run at the same time as other p…" at bounding box center [486, 402] width 309 height 21
click at [327, 401] on input "I understand that this price [MEDICAL_DATA] may run at the same time as other p…" at bounding box center [322, 402] width 9 height 9
checkbox input "true"
click at [638, 434] on span "Confirm" at bounding box center [640, 436] width 27 height 9
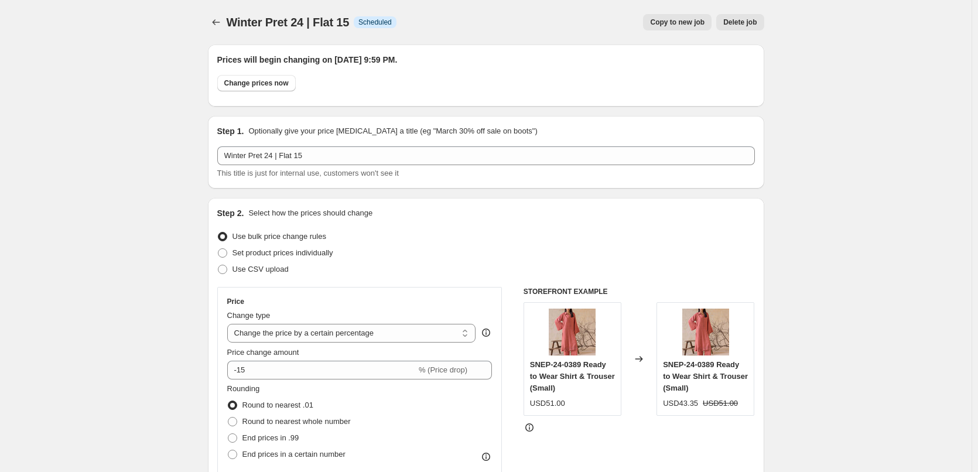
click at [212, 11] on div "Winter Pret 24 | Flat 15. This page is ready Winter Pret 24 | Flat 15 Info Sche…" at bounding box center [486, 22] width 557 height 45
click at [214, 18] on icon "Price change jobs" at bounding box center [216, 22] width 12 height 12
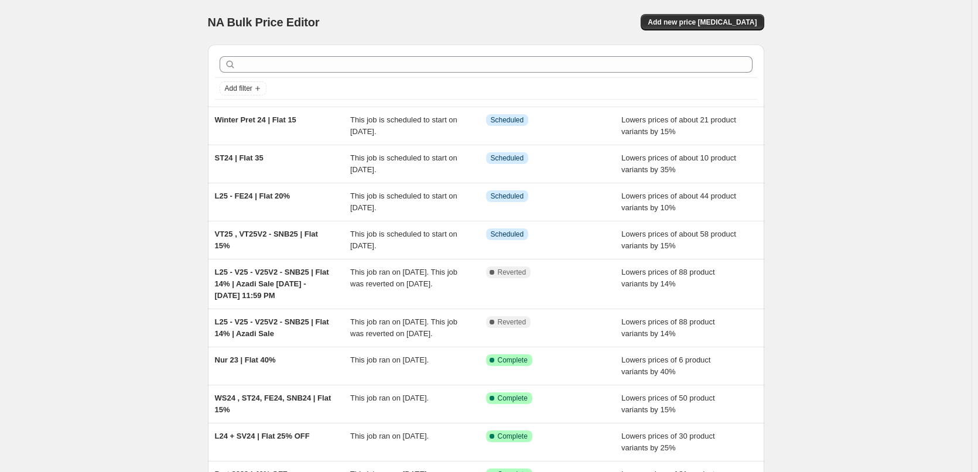
click at [712, 30] on div "NA Bulk Price Editor. This page is ready NA Bulk Price Editor Add new price [ME…" at bounding box center [486, 22] width 557 height 45
click at [714, 22] on span "Add new price [MEDICAL_DATA]" at bounding box center [702, 22] width 109 height 9
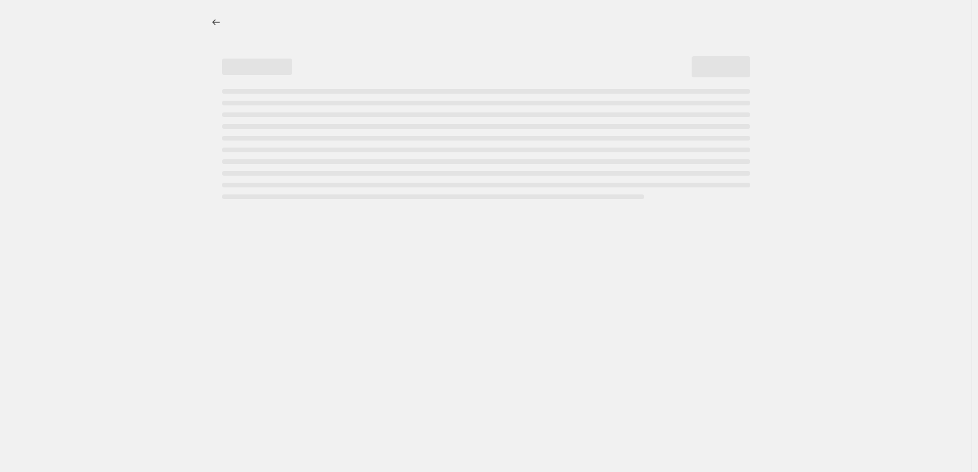
select select "percentage"
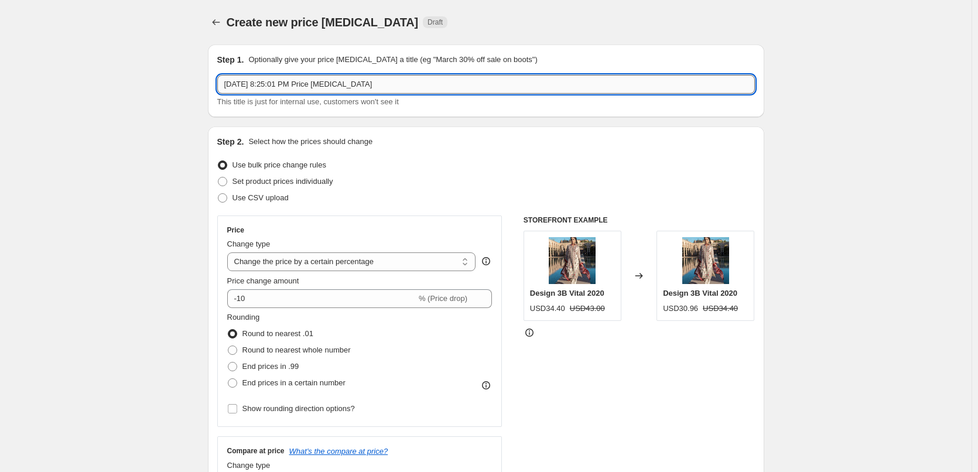
click at [390, 81] on input "[DATE] 8:25:01 PM Price [MEDICAL_DATA]" at bounding box center [486, 84] width 538 height 19
type input "Fall Edit Pret 24"
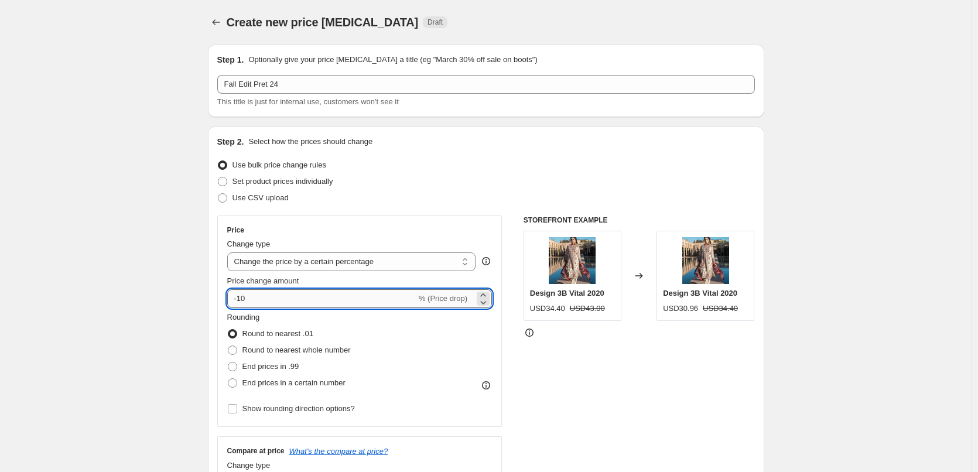
drag, startPoint x: 243, startPoint y: 300, endPoint x: 254, endPoint y: 297, distance: 11.5
click at [254, 297] on input "-10" at bounding box center [321, 298] width 189 height 19
type input "-20"
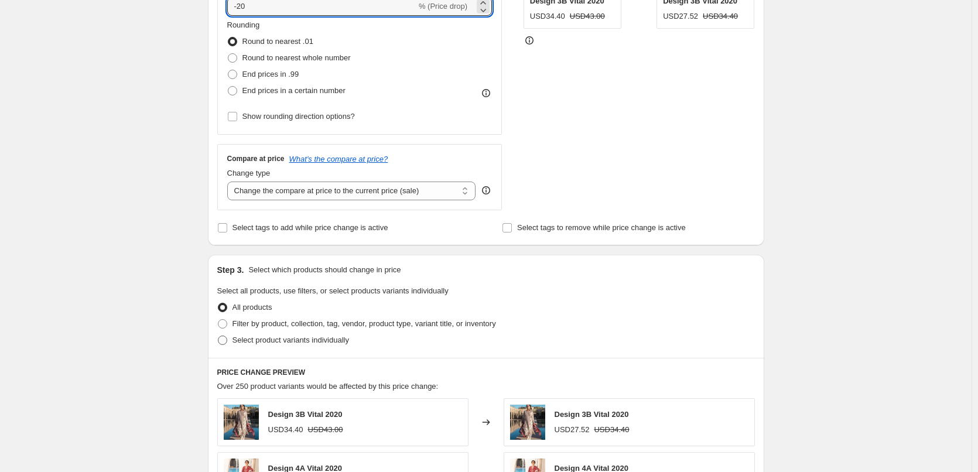
scroll to position [293, 0]
click at [278, 329] on span "Filter by product, collection, tag, vendor, product type, variant title, or inv…" at bounding box center [365, 324] width 264 height 12
click at [219, 319] on input "Filter by product, collection, tag, vendor, product type, variant title, or inv…" at bounding box center [218, 319] width 1 height 1
radio input "true"
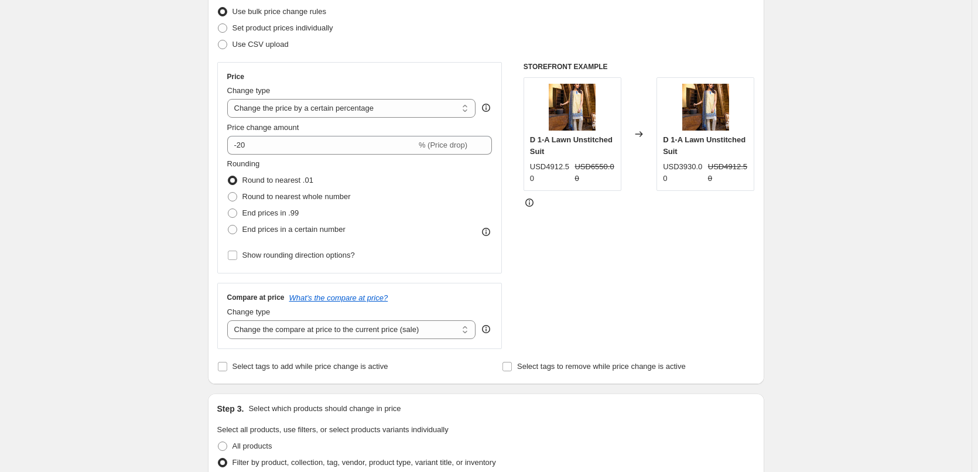
scroll to position [0, 0]
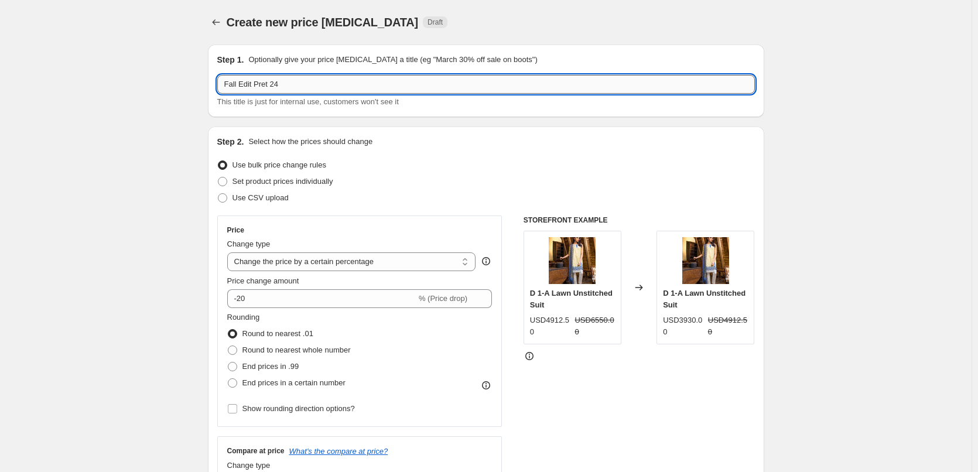
click at [302, 88] on input "Fall Edit Pret 24" at bounding box center [486, 84] width 538 height 19
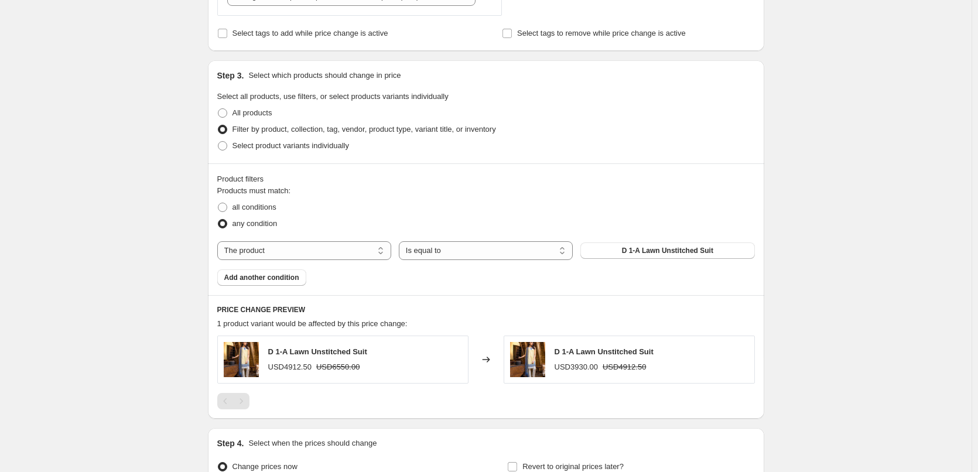
scroll to position [527, 0]
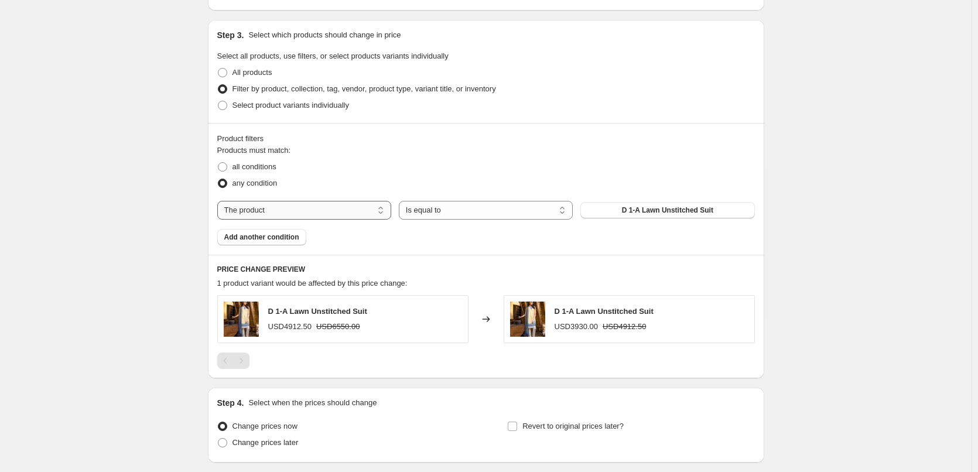
type input "Fall Edit Pret 24 | Flat 20%"
click at [268, 213] on select "The product The product's collection The product's tag The product's vendor The…" at bounding box center [304, 210] width 174 height 19
select select "collection"
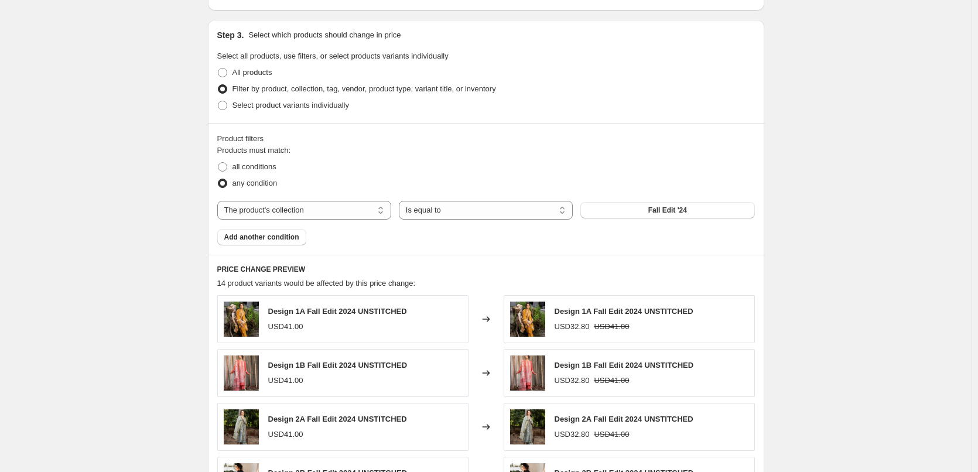
click at [620, 209] on button "Fall Edit '24" at bounding box center [668, 210] width 174 height 16
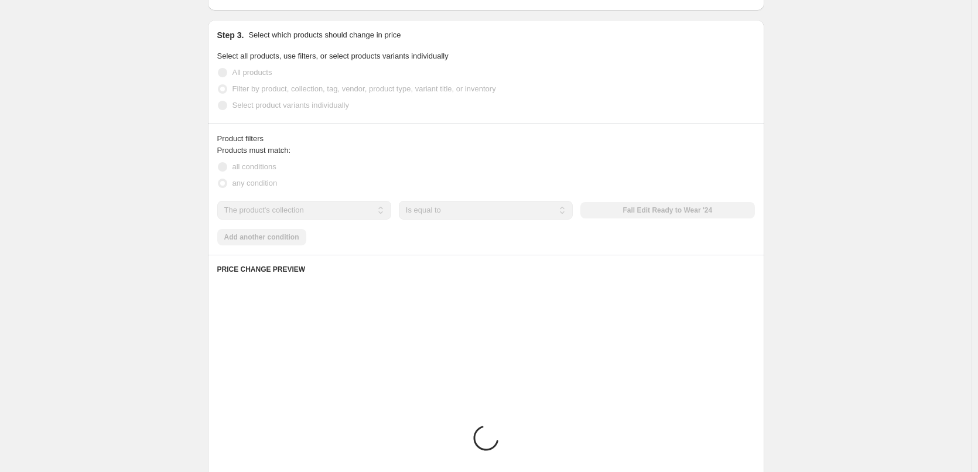
click at [114, 136] on div "Create new price [MEDICAL_DATA]. This page is ready Create new price [MEDICAL_D…" at bounding box center [486, 124] width 972 height 1303
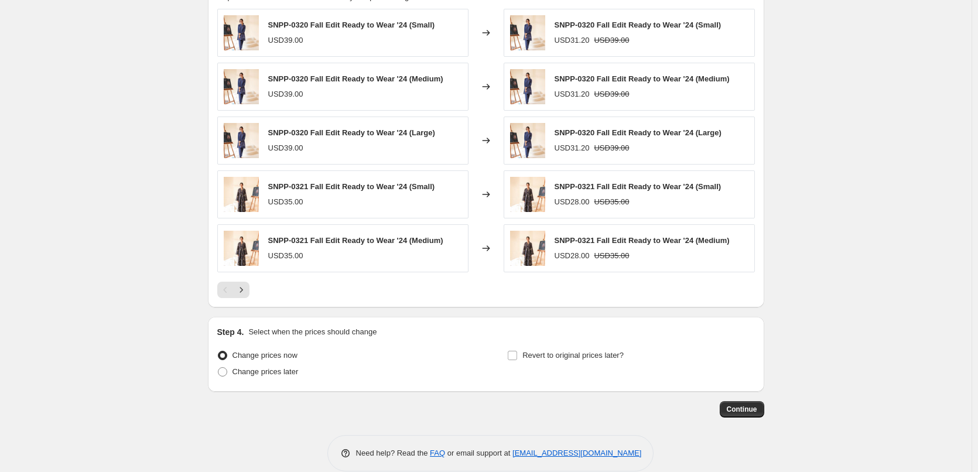
scroll to position [831, 0]
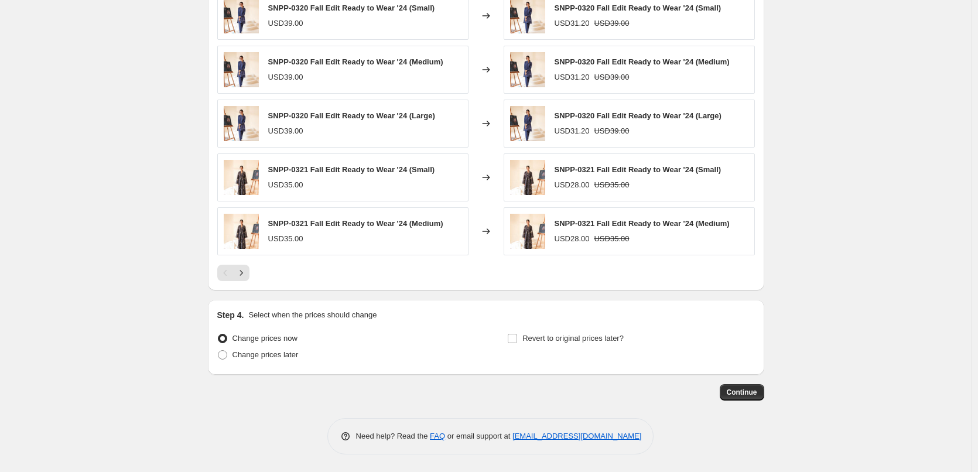
drag, startPoint x: 269, startPoint y: 355, endPoint x: 265, endPoint y: 339, distance: 16.3
click at [269, 356] on span "Change prices later" at bounding box center [266, 354] width 66 height 9
click at [219, 351] on input "Change prices later" at bounding box center [218, 350] width 1 height 1
radio input "true"
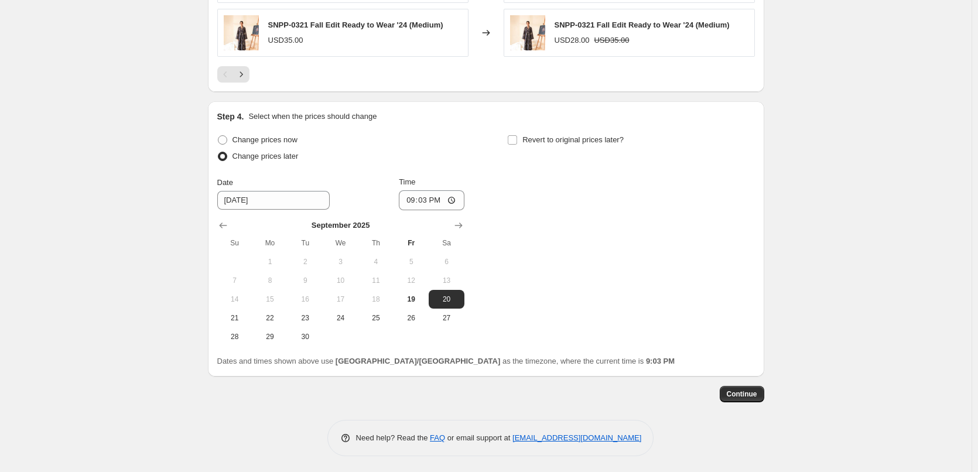
scroll to position [1032, 0]
click at [417, 300] on span "19" at bounding box center [411, 297] width 26 height 9
type input "[DATE]"
click at [416, 197] on input "21:03" at bounding box center [432, 199] width 66 height 20
click at [422, 198] on input "21:03" at bounding box center [432, 199] width 66 height 20
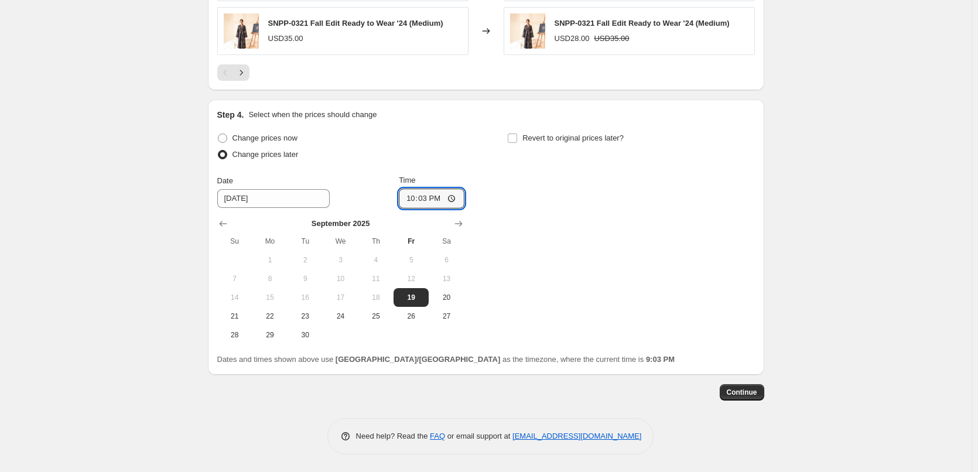
type input "22:00"
click at [744, 389] on span "Continue" at bounding box center [742, 392] width 30 height 9
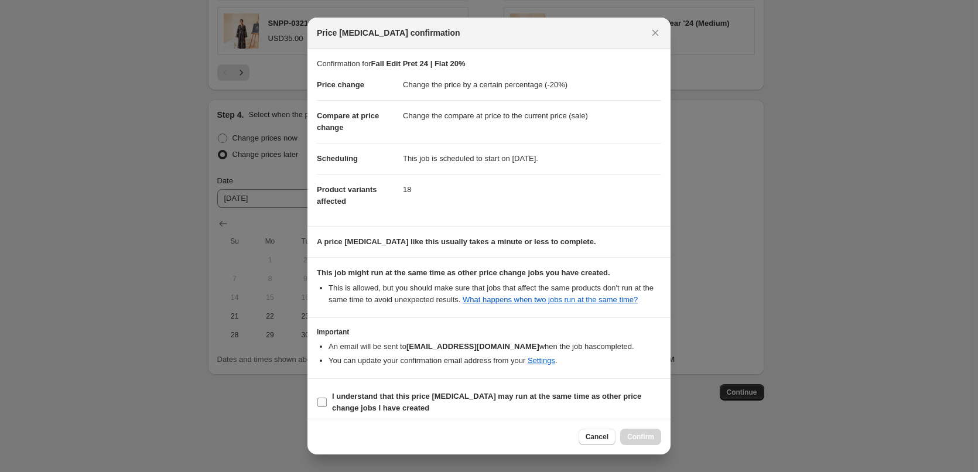
click at [359, 398] on b "I understand that this price [MEDICAL_DATA] may run at the same time as other p…" at bounding box center [486, 402] width 309 height 21
click at [327, 398] on input "I understand that this price [MEDICAL_DATA] may run at the same time as other p…" at bounding box center [322, 402] width 9 height 9
checkbox input "true"
click at [639, 438] on span "Confirm" at bounding box center [640, 436] width 27 height 9
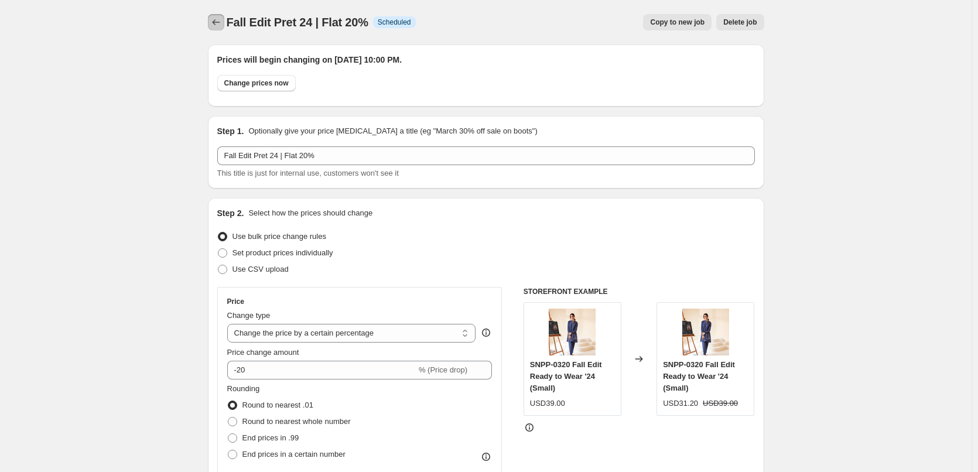
click at [211, 19] on button "Price change jobs" at bounding box center [216, 22] width 16 height 16
